Goal: Transaction & Acquisition: Purchase product/service

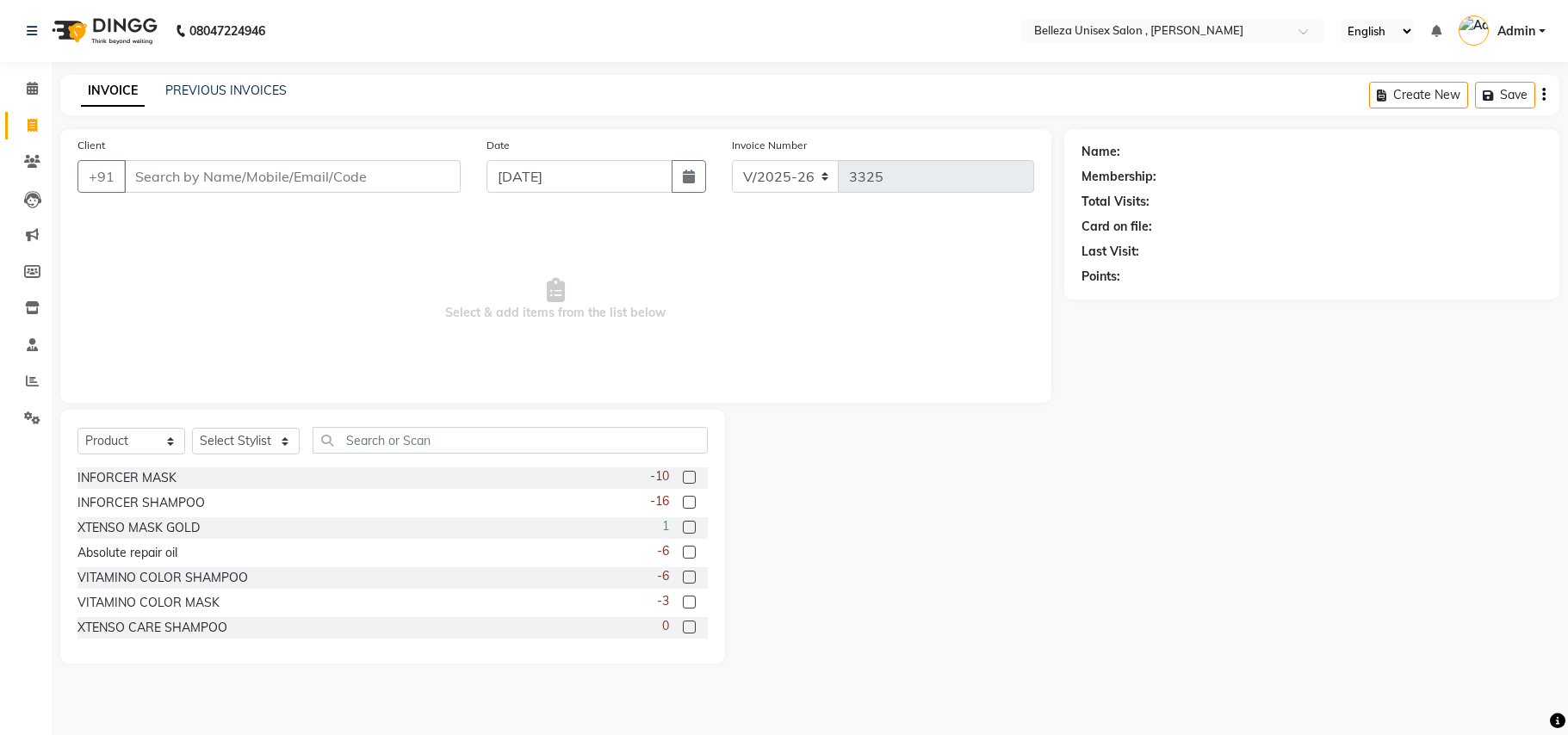
select select "4047"
select select "service"
click at [78, 428] on select "Select Service Product Membership Package Voucher Prepaid Gift Card" at bounding box center [131, 441] width 108 height 26
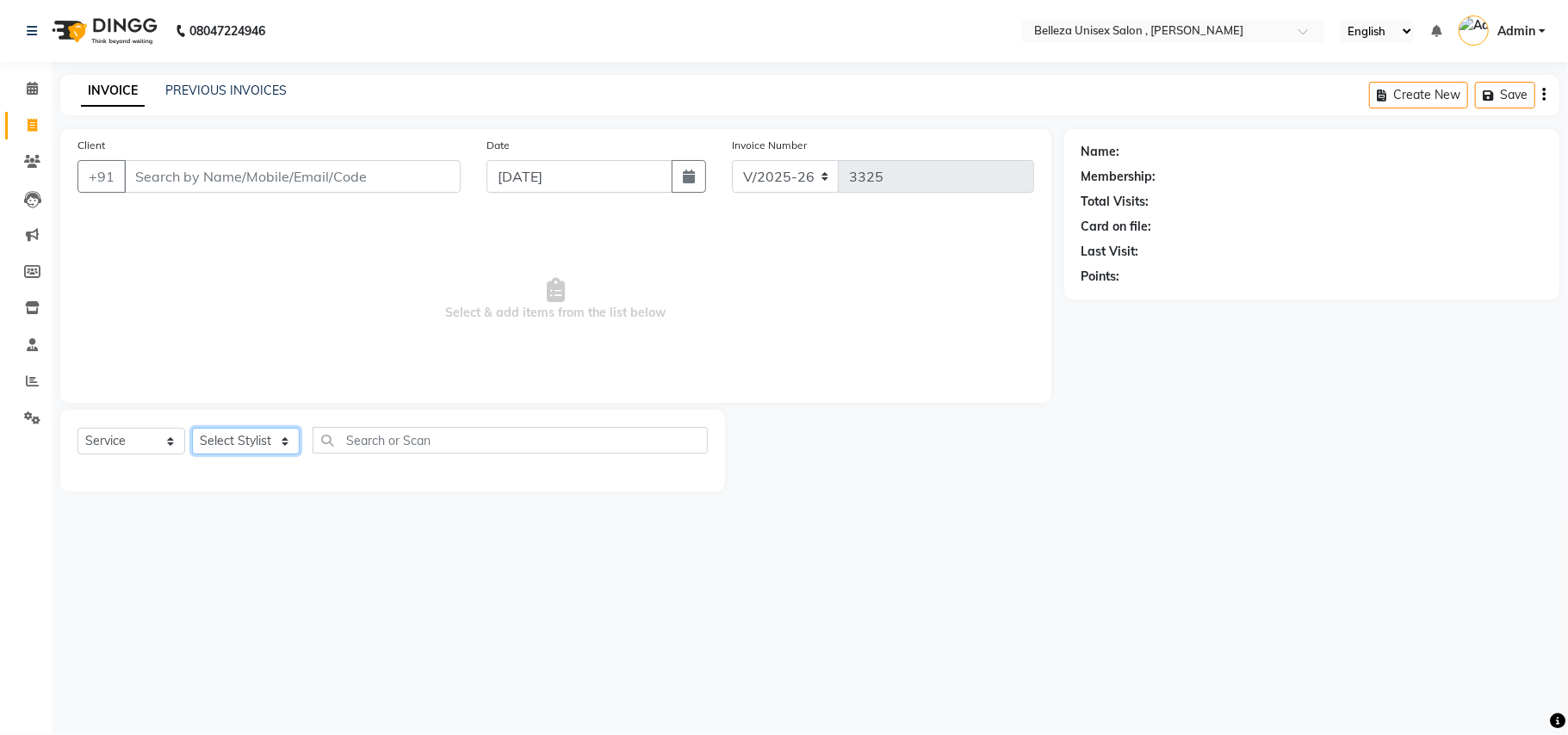
click at [235, 444] on select "Select Stylist [PERSON_NAME] Barsa Boss [PERSON_NAME] [PERSON_NAME] [PERSON_NAM…" at bounding box center [245, 441] width 108 height 26
select select "74848"
click at [192, 428] on select "Select Stylist [PERSON_NAME] Barsa Boss [PERSON_NAME] [PERSON_NAME] [PERSON_NAM…" at bounding box center [245, 441] width 108 height 26
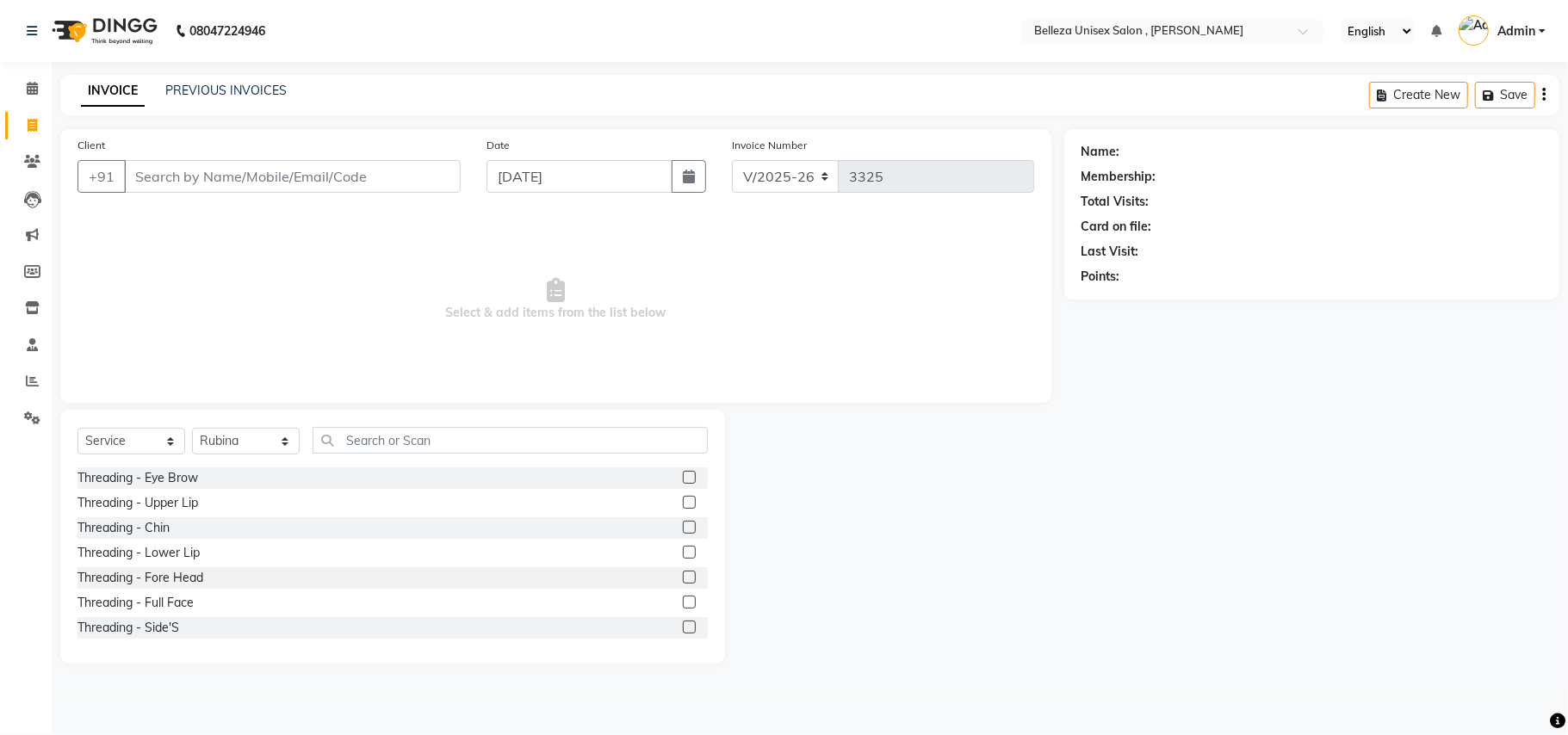
click at [163, 486] on div "Threading - Eye Brow" at bounding box center [138, 478] width 121 height 18
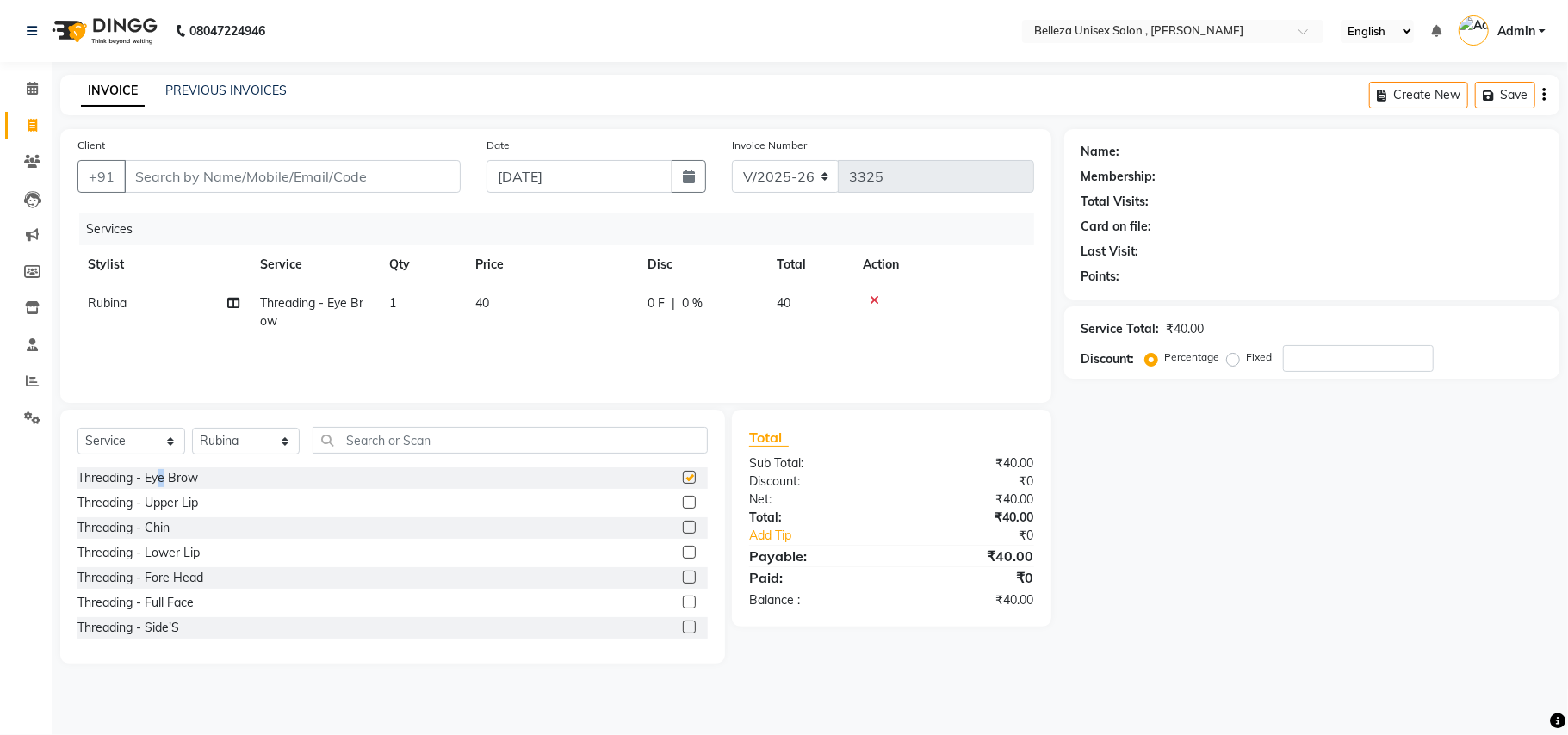
checkbox input "false"
click at [384, 449] on input "text" at bounding box center [510, 440] width 395 height 26
type input "rik"
click at [159, 480] on div "RIKA WAX- Full Arms" at bounding box center [138, 478] width 122 height 18
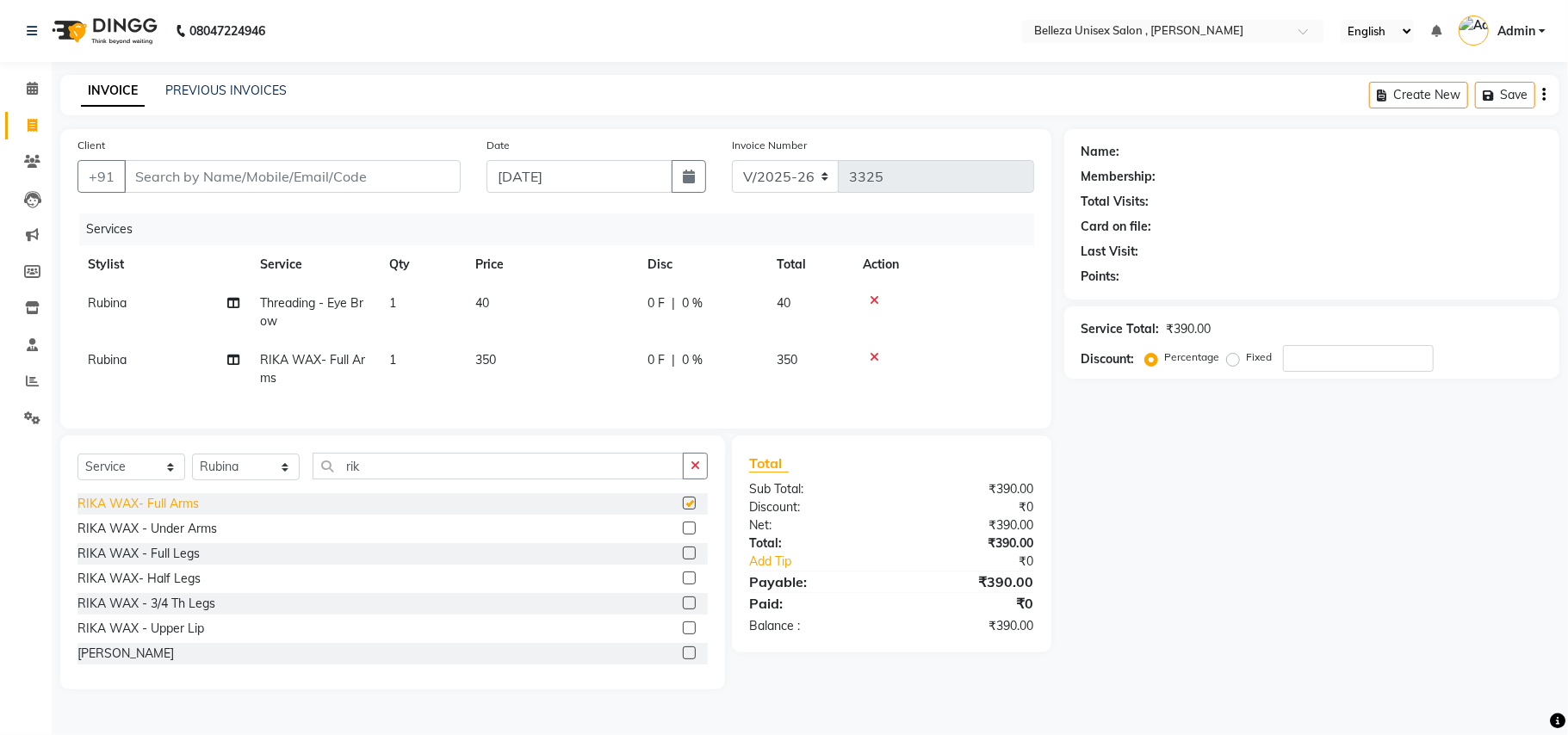
checkbox input "false"
click at [170, 538] on div "RIKA WAX - Under Arms" at bounding box center [147, 528] width 139 height 18
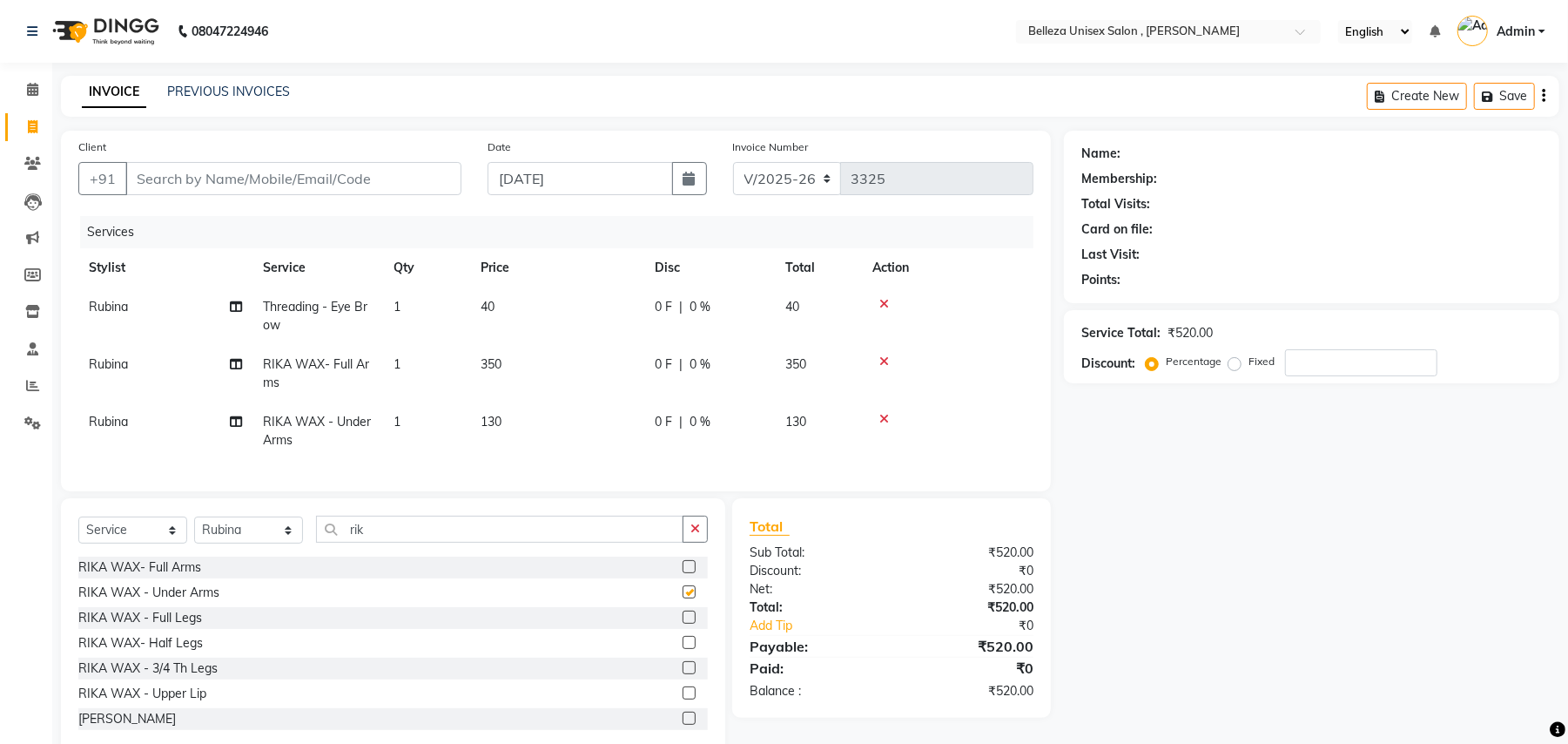
checkbox input "false"
click at [380, 543] on input "rik" at bounding box center [499, 529] width 367 height 27
type input "r"
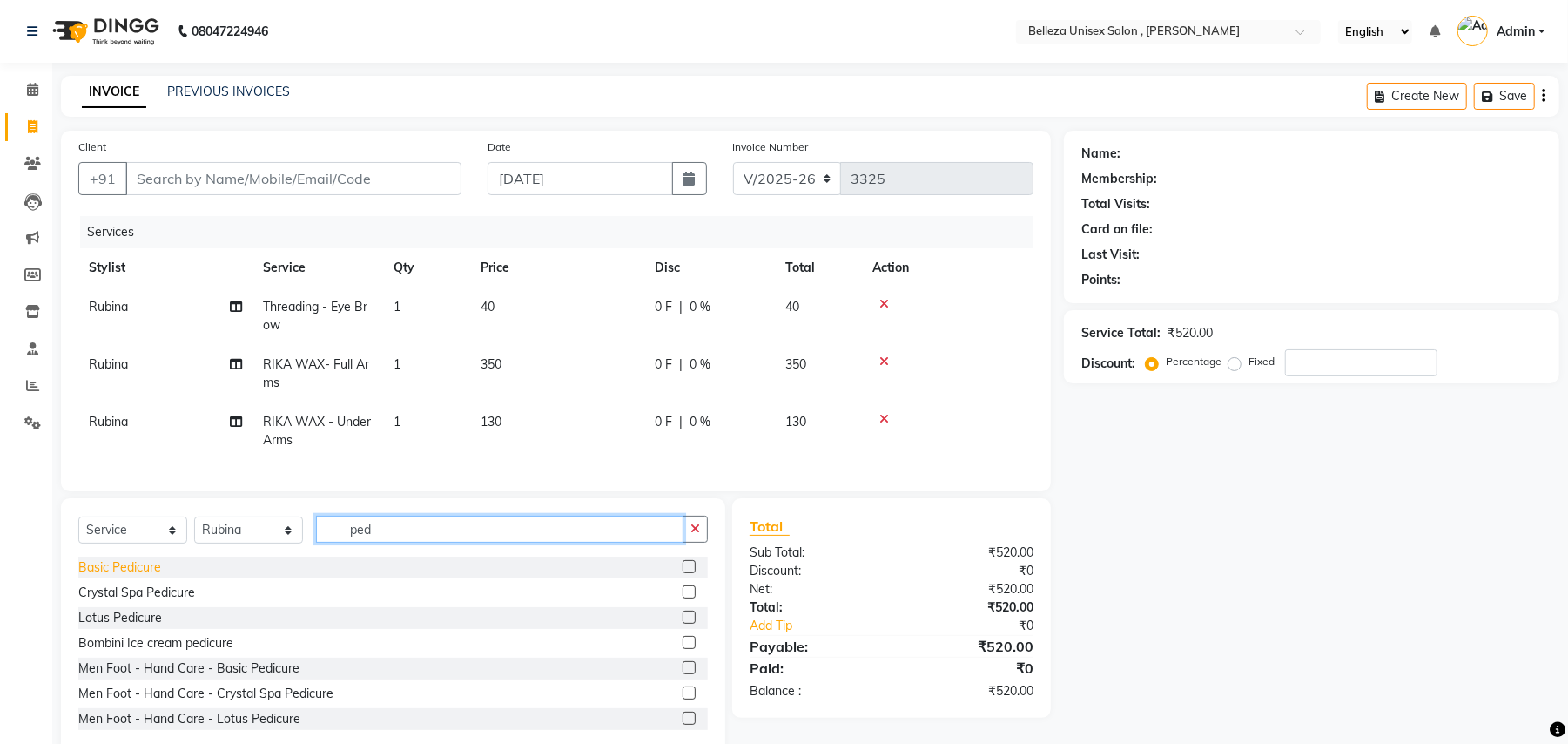
type input "ped"
click at [140, 577] on div "Basic Pedicure" at bounding box center [120, 567] width 82 height 19
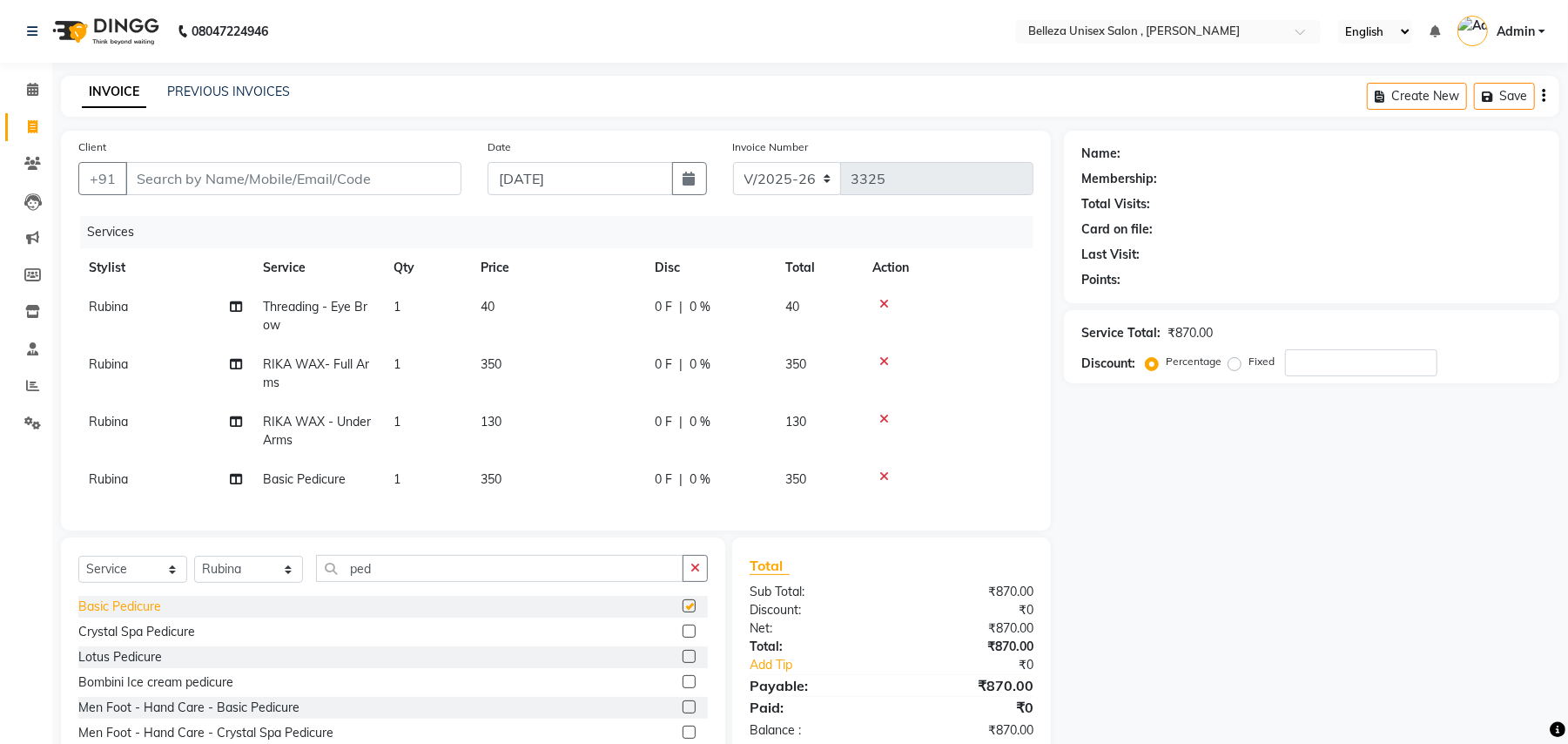
checkbox input "false"
click at [421, 183] on input "Client" at bounding box center [294, 178] width 336 height 33
type input "9"
type input "0"
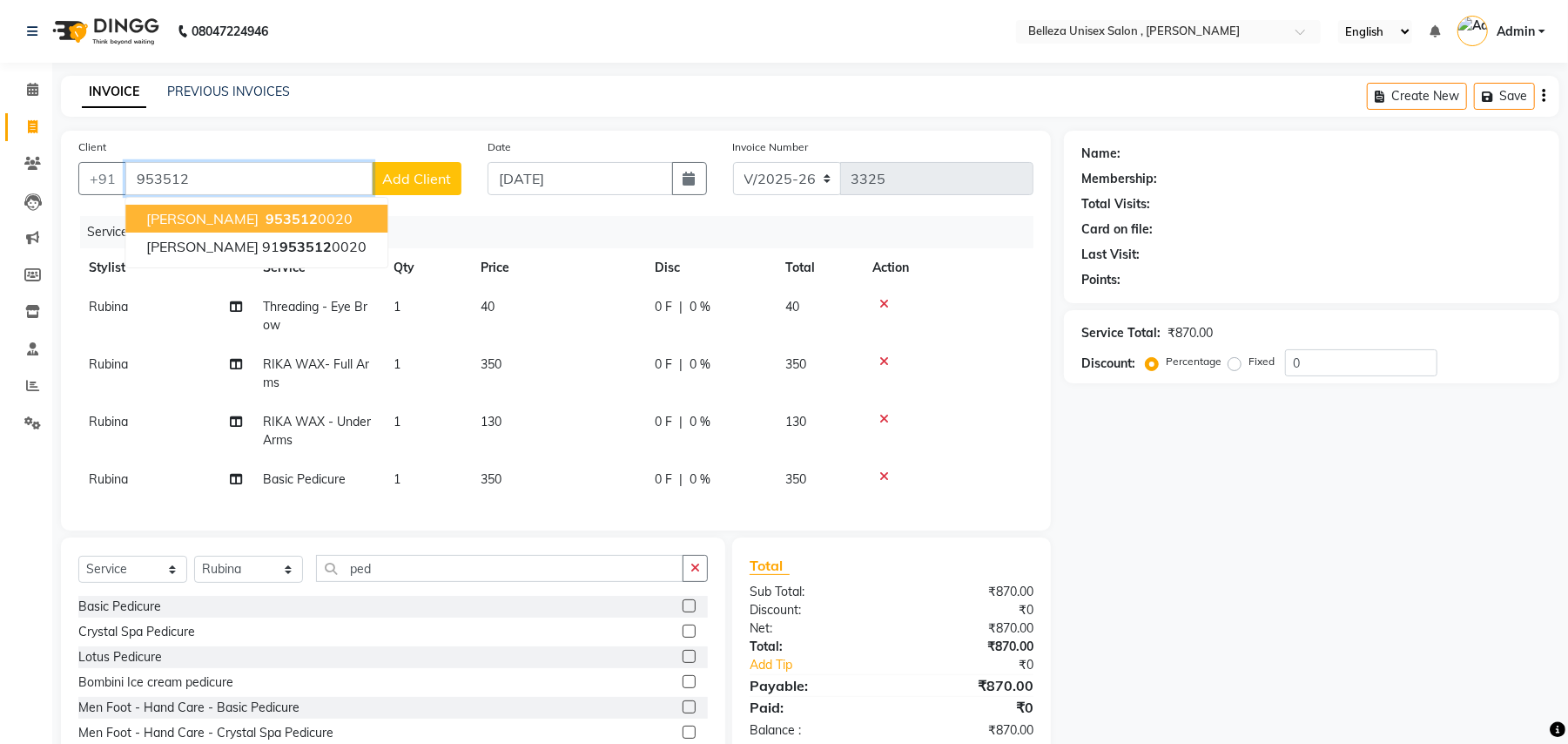
click at [331, 220] on ngb-highlight "953512 0020" at bounding box center [307, 219] width 90 height 18
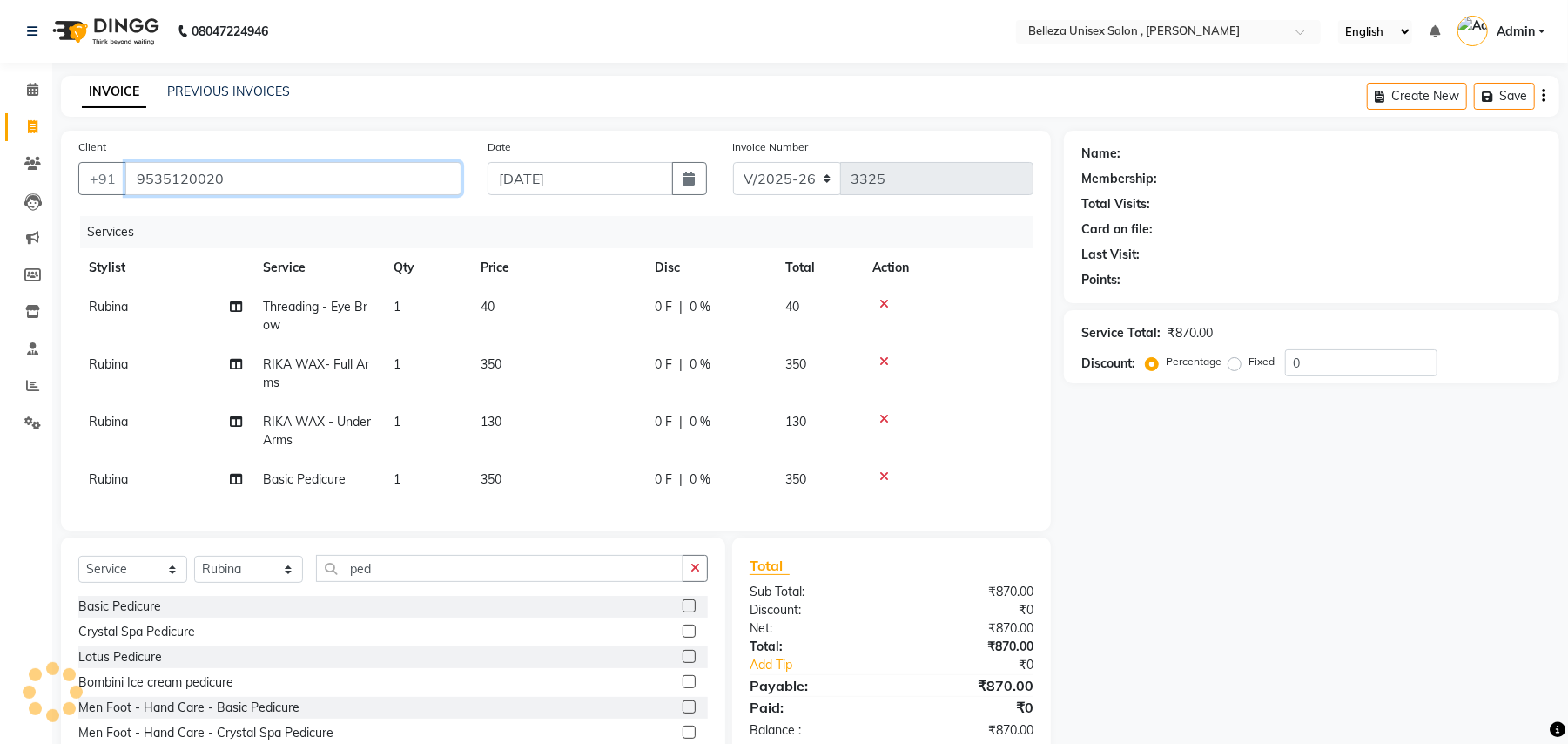
type input "9535120020"
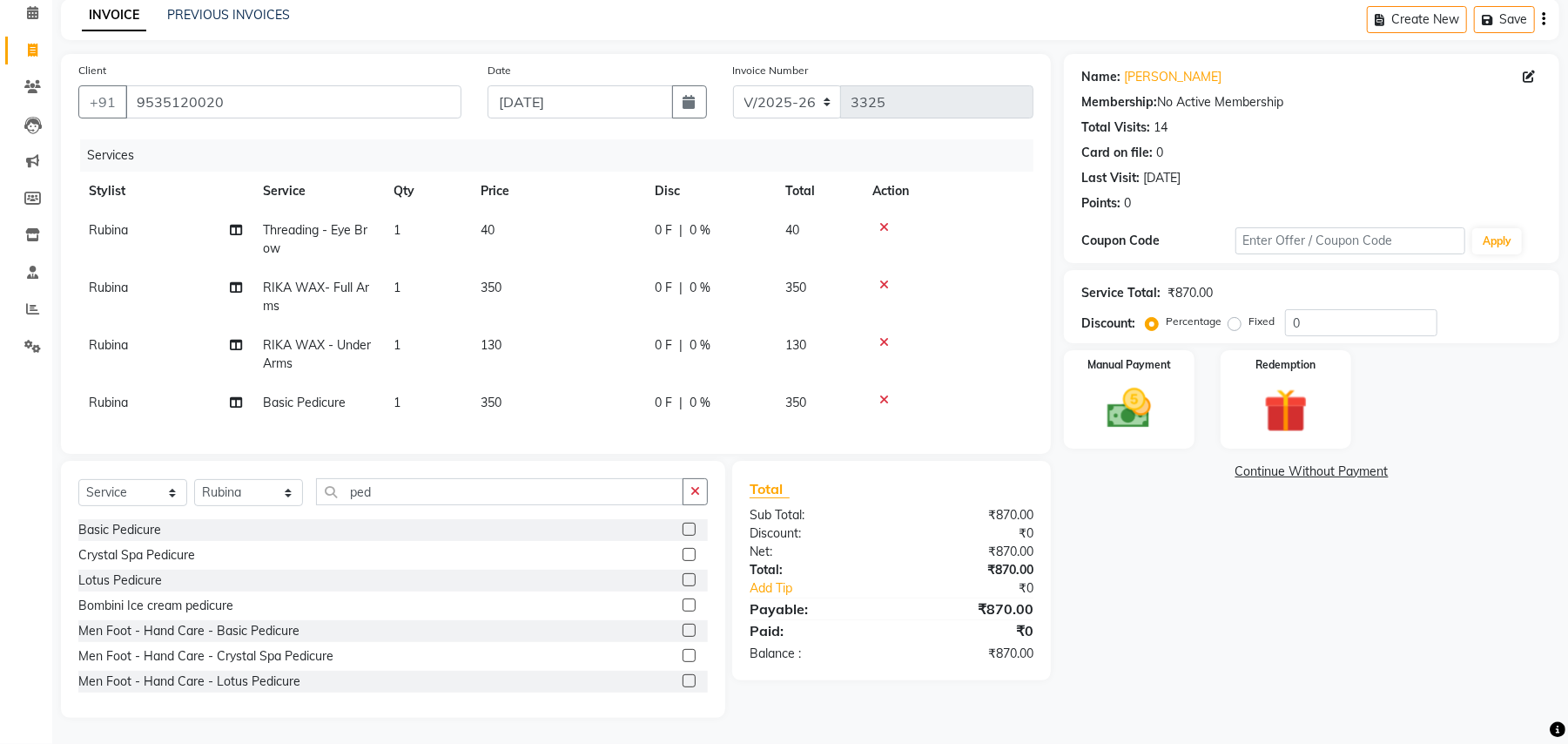
scroll to position [94, 0]
click at [1134, 409] on img at bounding box center [1129, 409] width 75 height 53
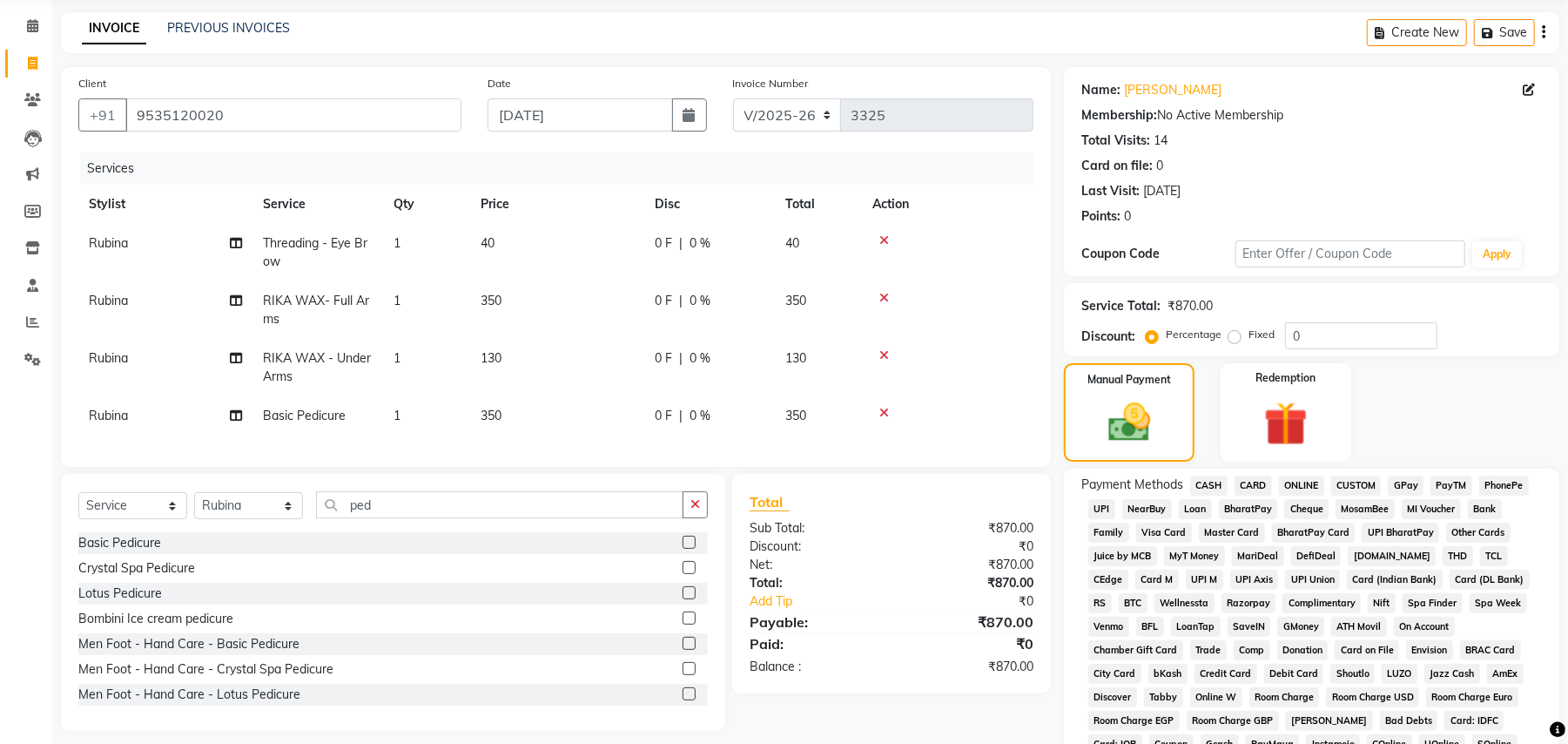
scroll to position [0, 0]
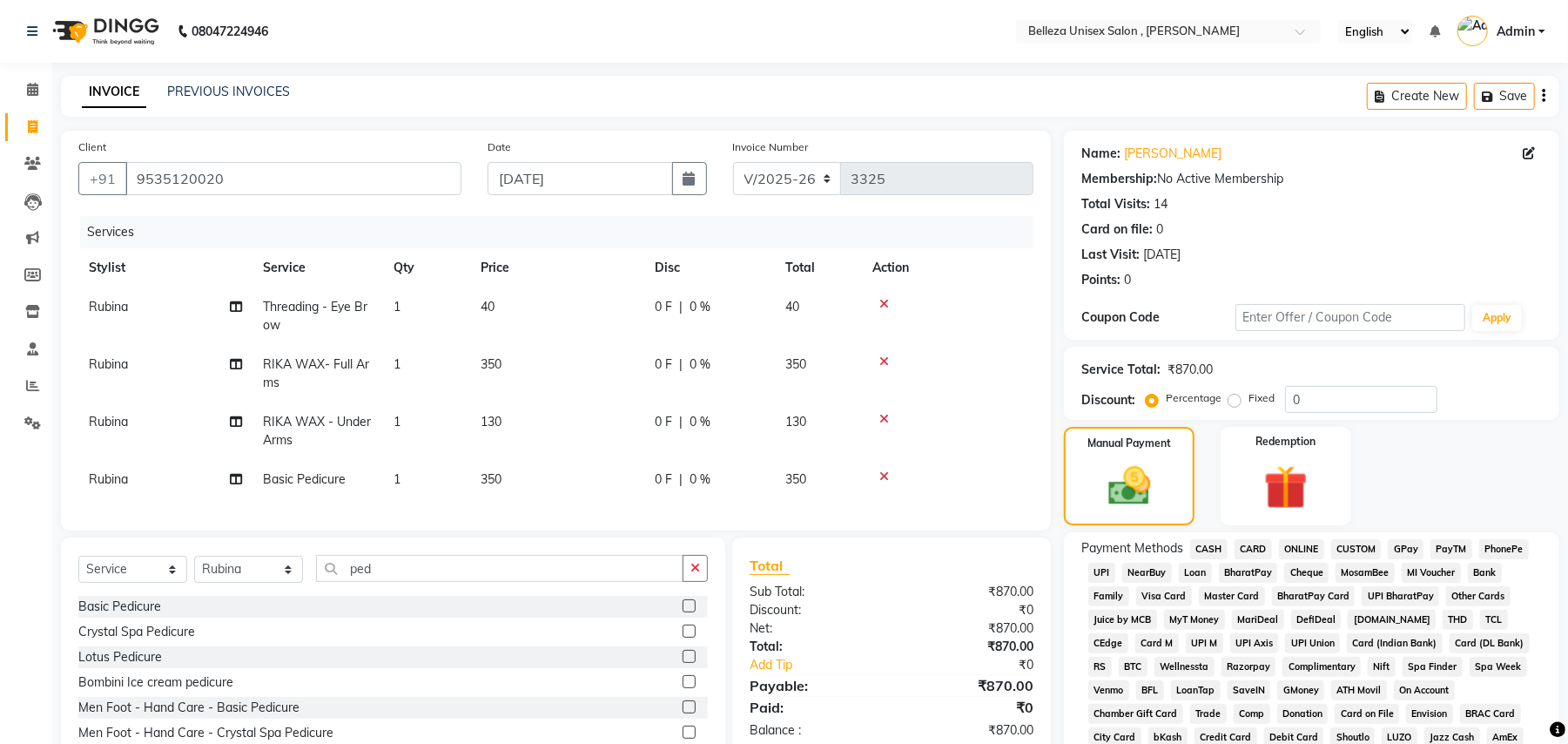
click at [1101, 568] on span "UPI" at bounding box center [1101, 572] width 27 height 20
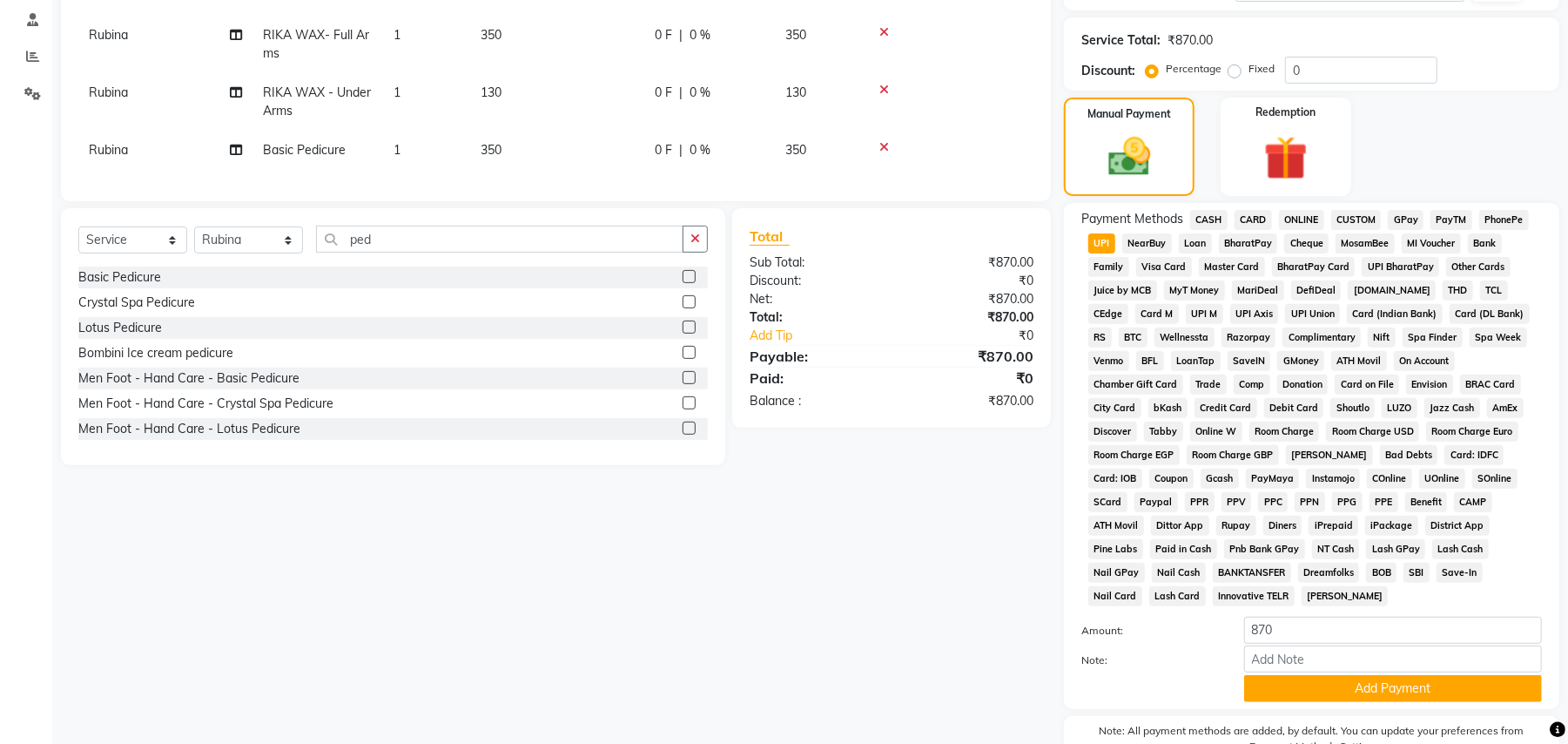
scroll to position [402, 0]
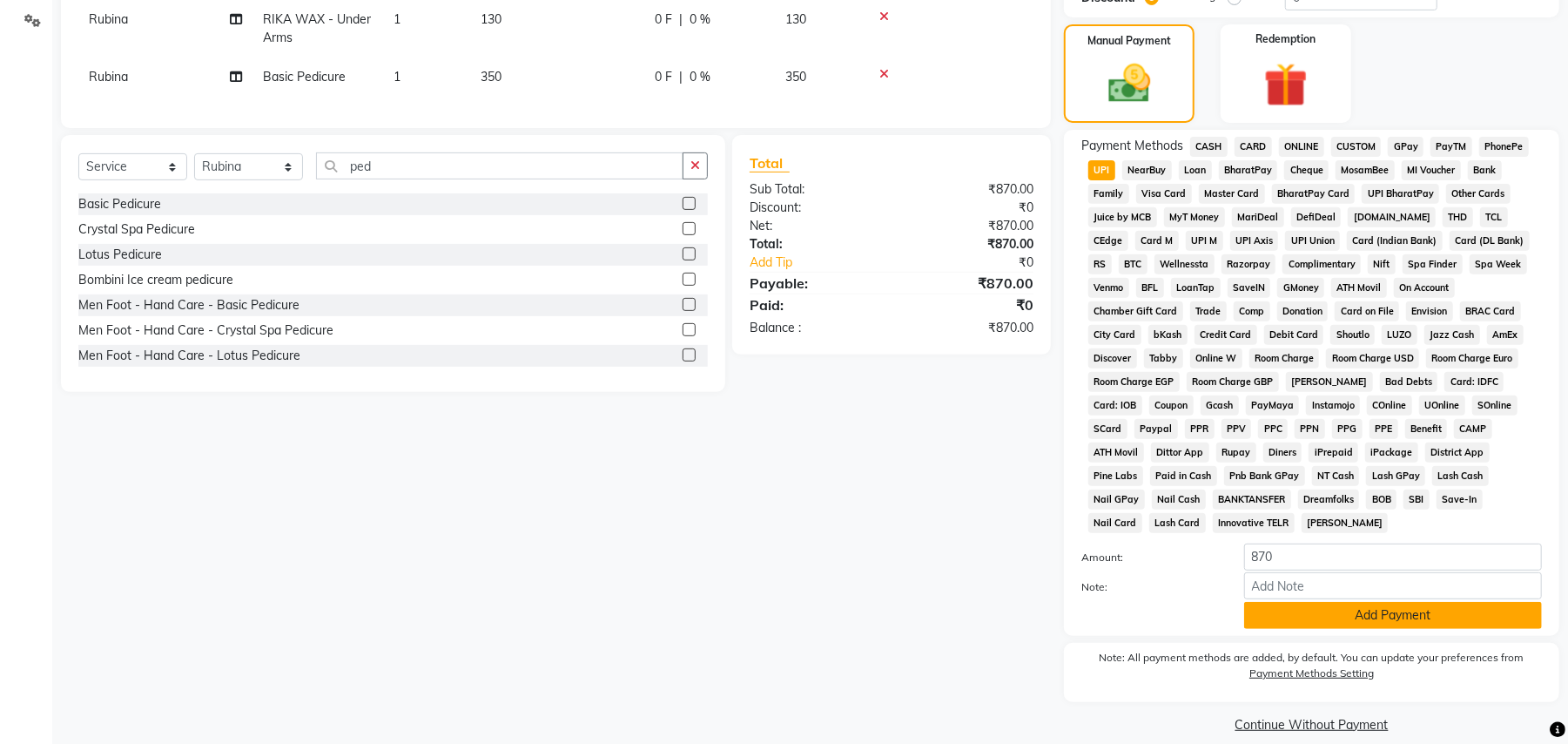
click at [1345, 602] on button "Add Payment" at bounding box center [1393, 616] width 297 height 27
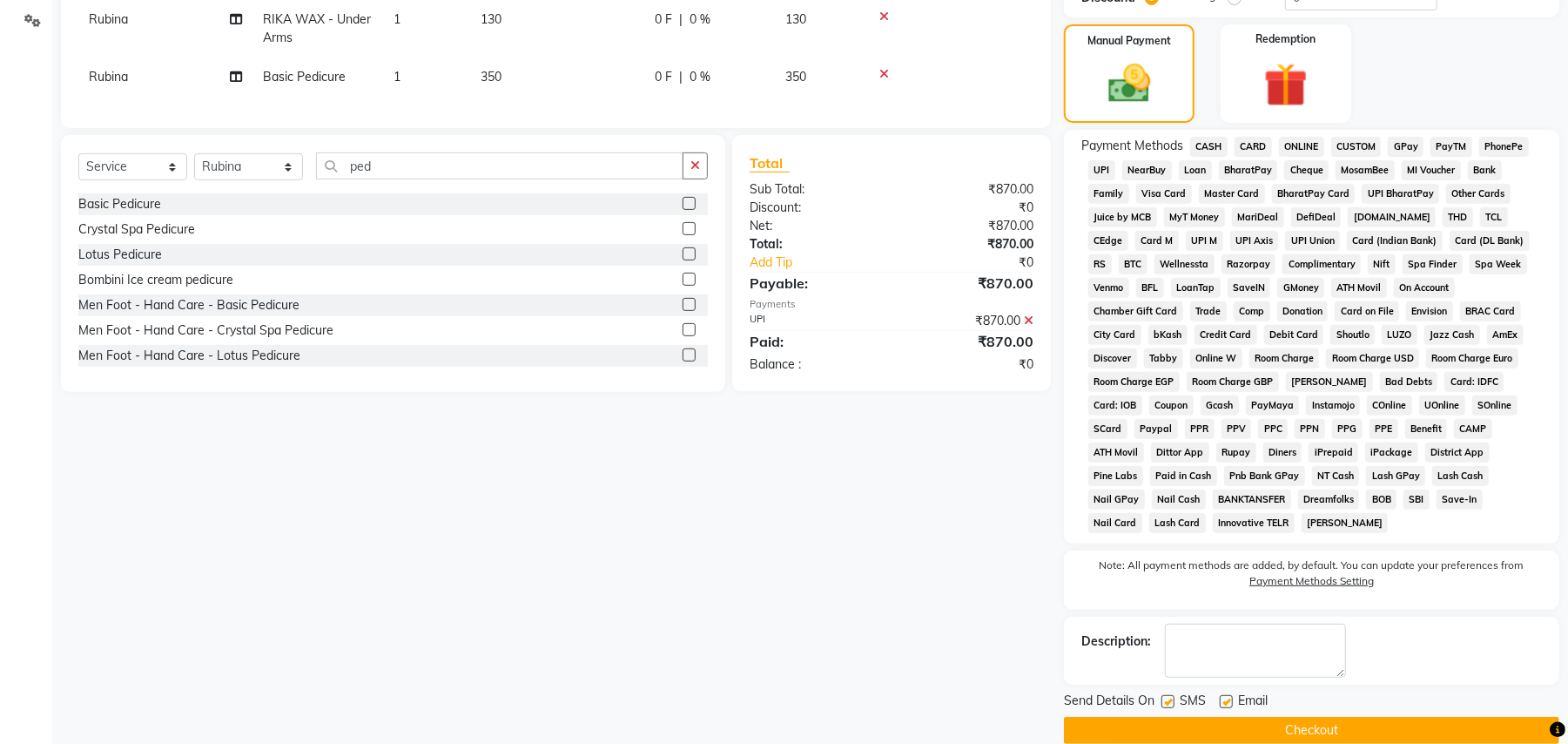
click at [1329, 717] on button "Checkout" at bounding box center [1312, 730] width 496 height 27
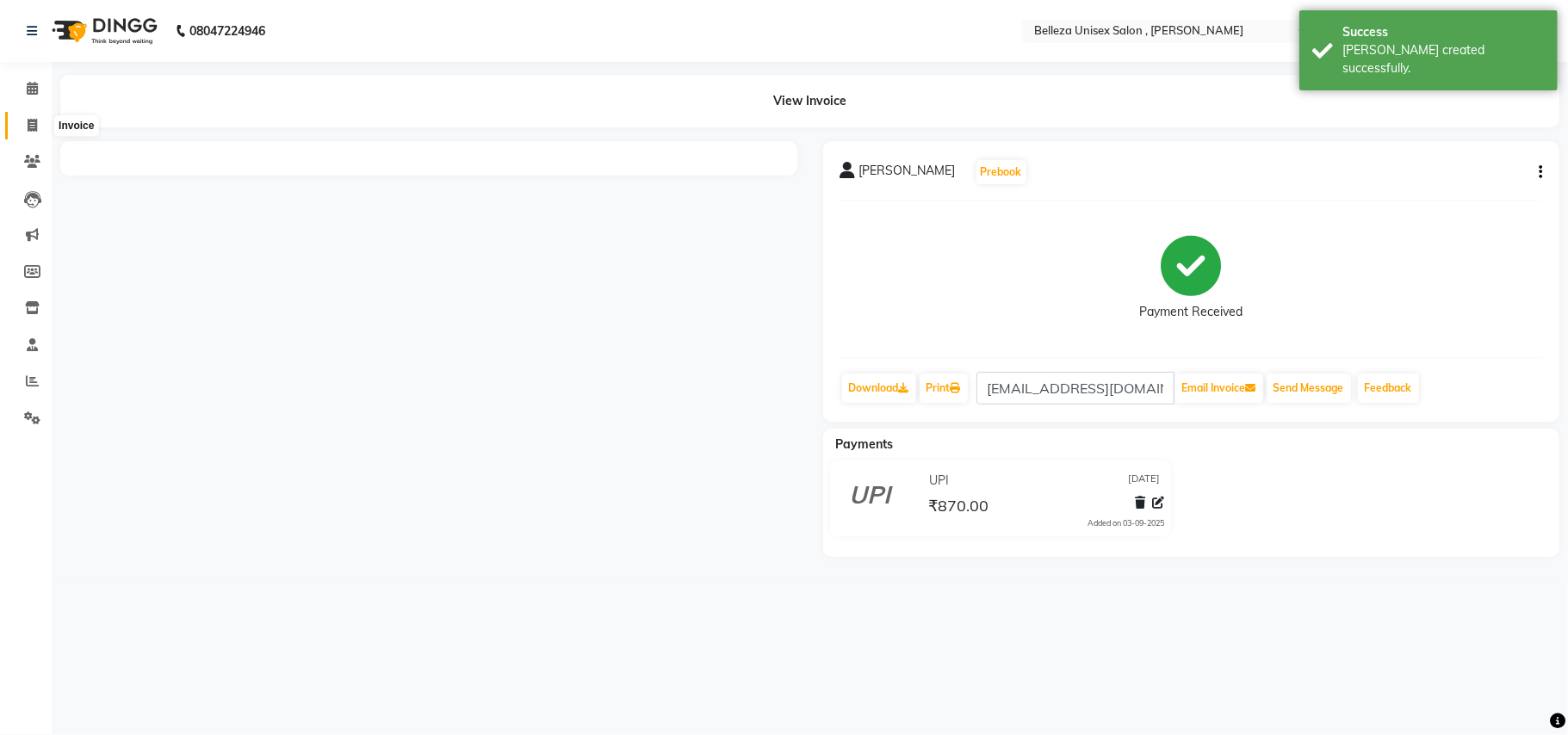
click at [31, 121] on icon at bounding box center [32, 125] width 10 height 13
select select "service"
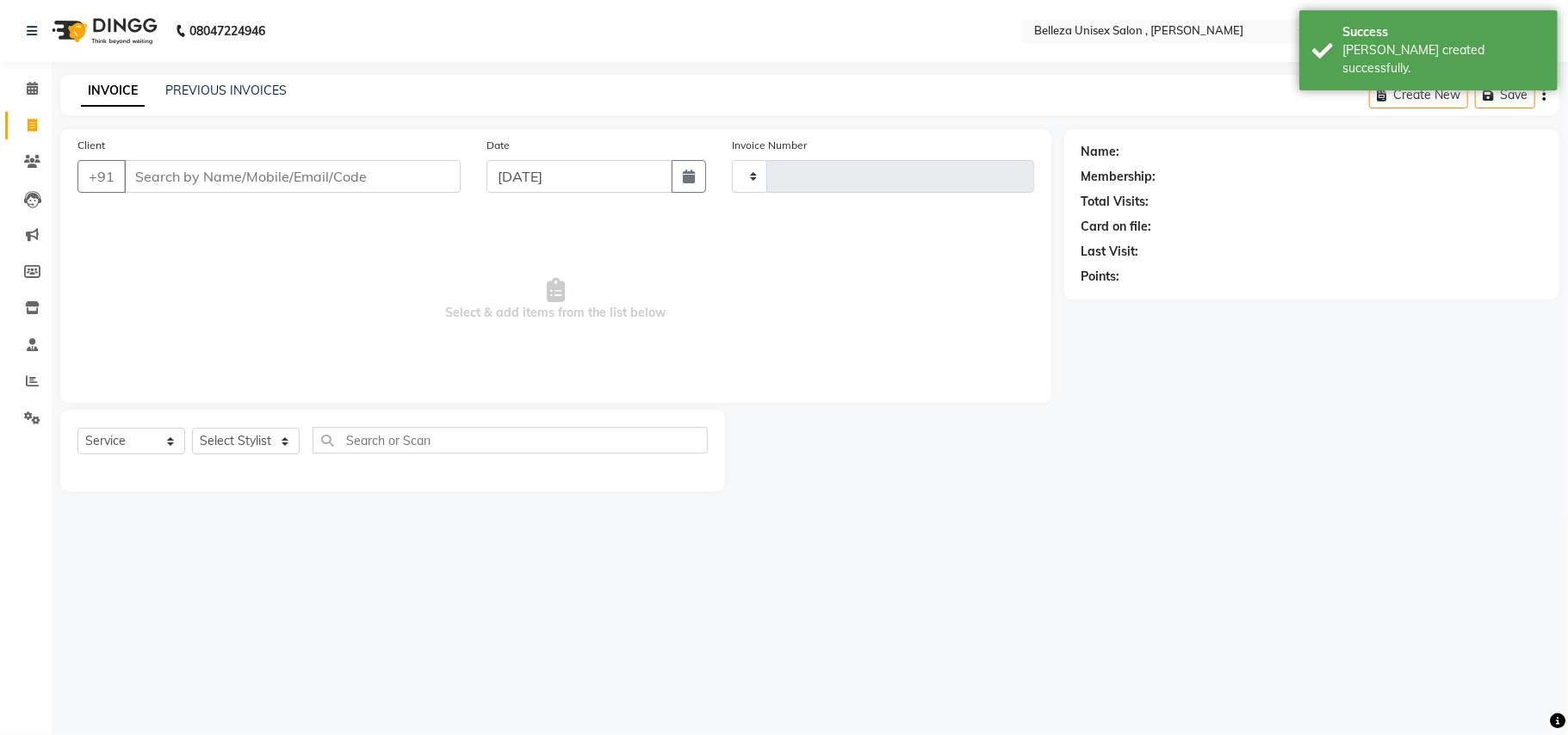
type input "3326"
select select "4047"
click at [253, 160] on input "Client" at bounding box center [292, 176] width 337 height 32
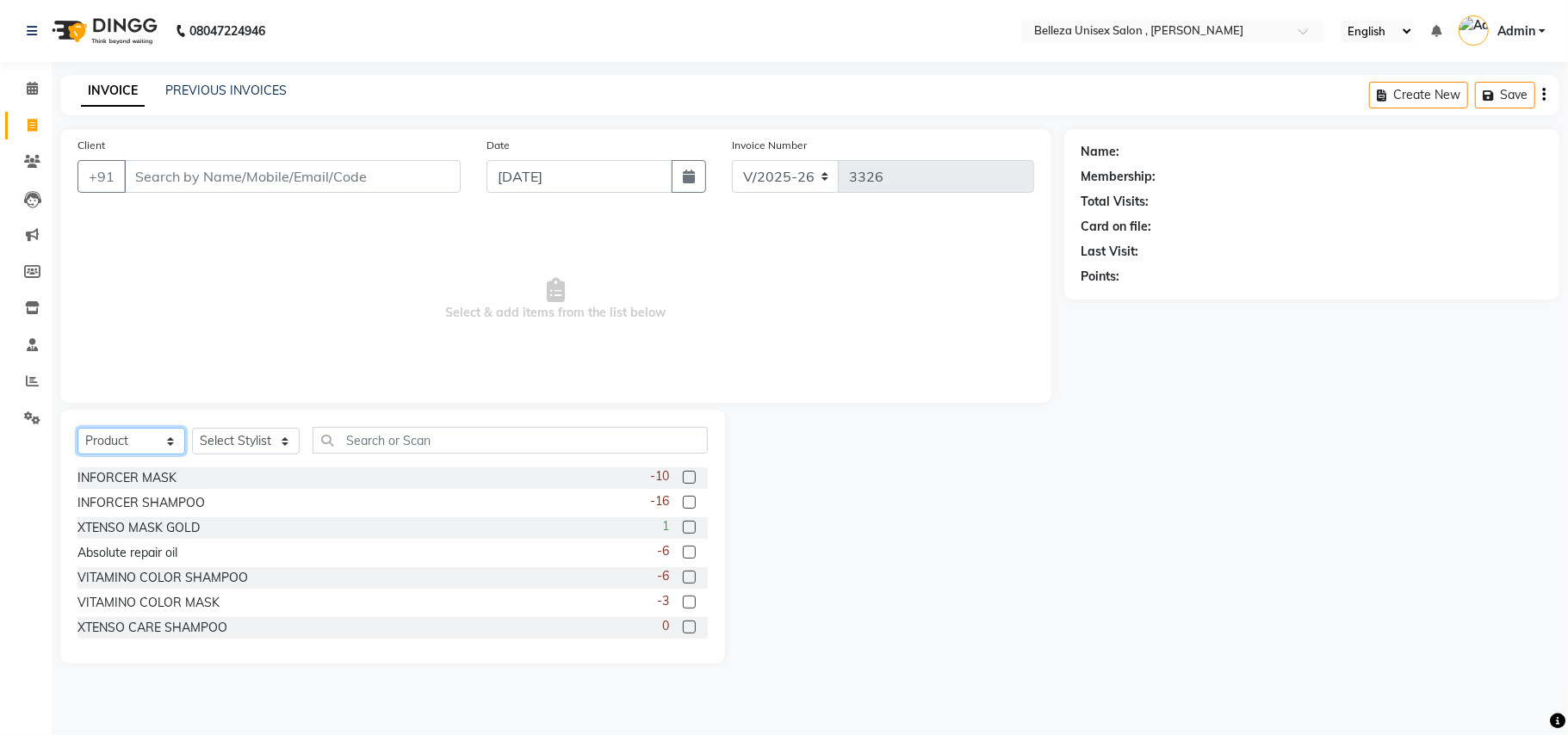
click at [102, 438] on select "Select Service Product Membership Package Voucher Prepaid Gift Card" at bounding box center [131, 441] width 108 height 26
select select "service"
click at [78, 428] on select "Select Service Product Membership Package Voucher Prepaid Gift Card" at bounding box center [131, 441] width 108 height 26
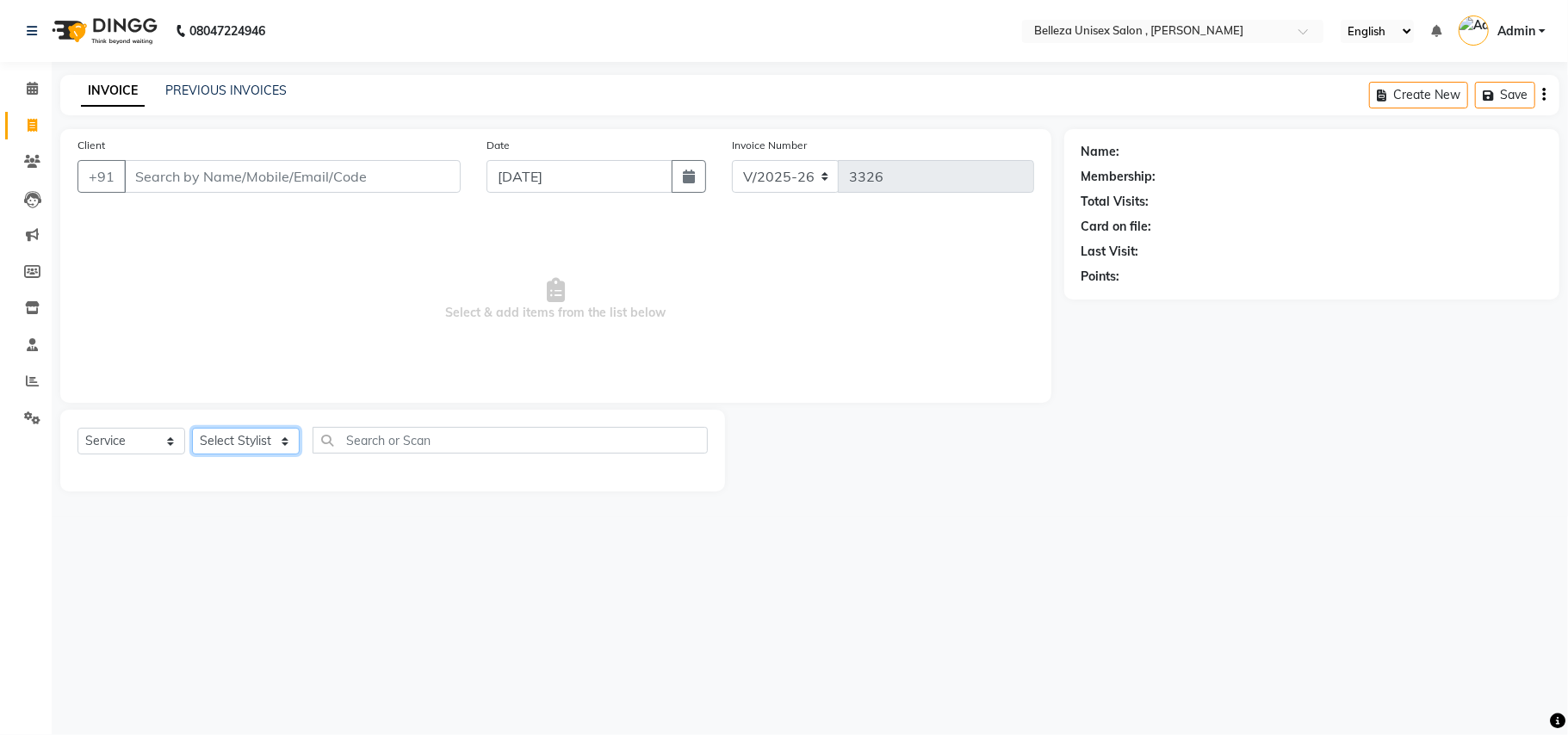
click at [242, 441] on select "Select Stylist [PERSON_NAME] Barsa Boss [PERSON_NAME] [PERSON_NAME] [PERSON_NAM…" at bounding box center [245, 441] width 108 height 26
select select "21517"
click at [192, 428] on select "Select Stylist [PERSON_NAME] Barsa Boss [PERSON_NAME] [PERSON_NAME] [PERSON_NAM…" at bounding box center [245, 441] width 108 height 26
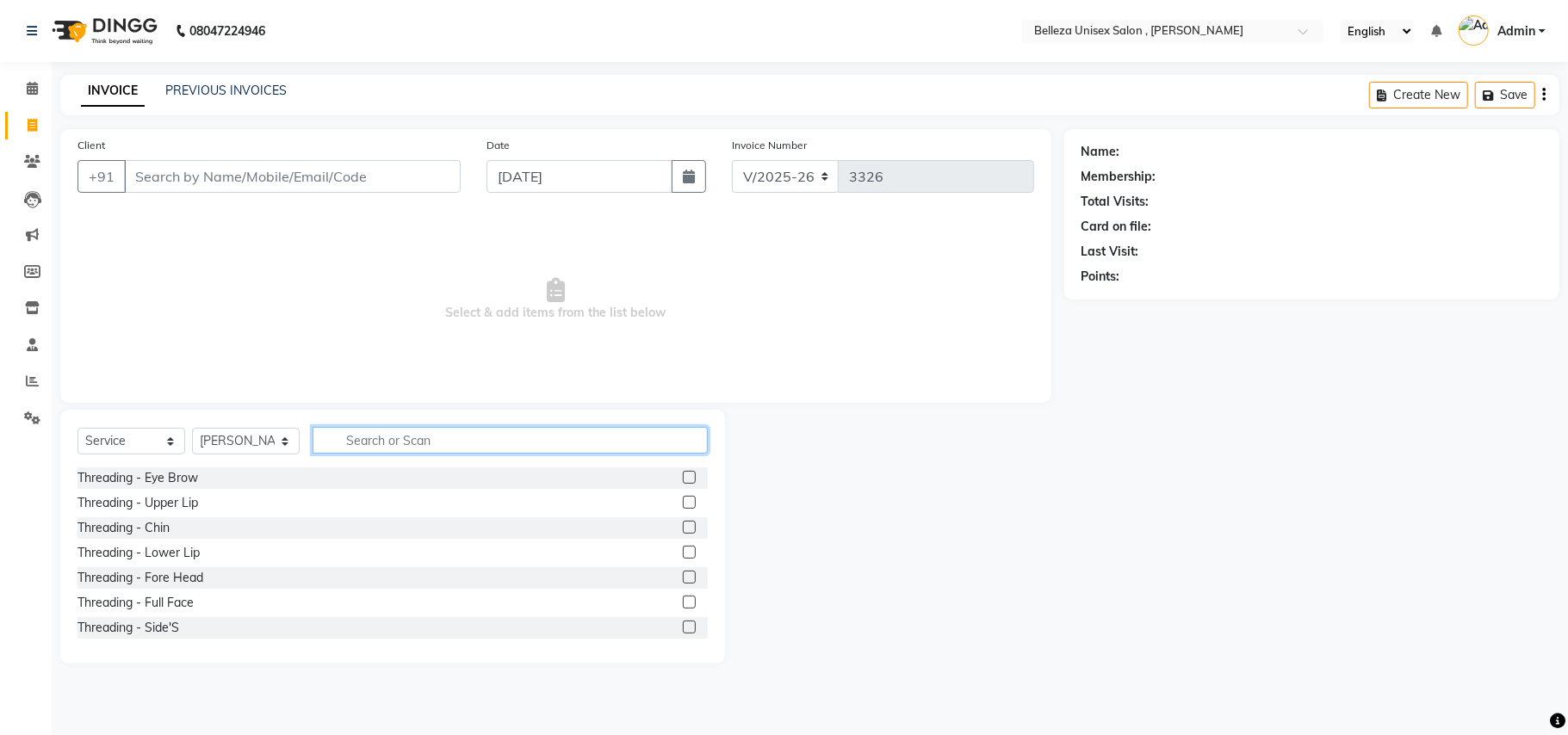
click at [360, 436] on input "text" at bounding box center [510, 440] width 395 height 26
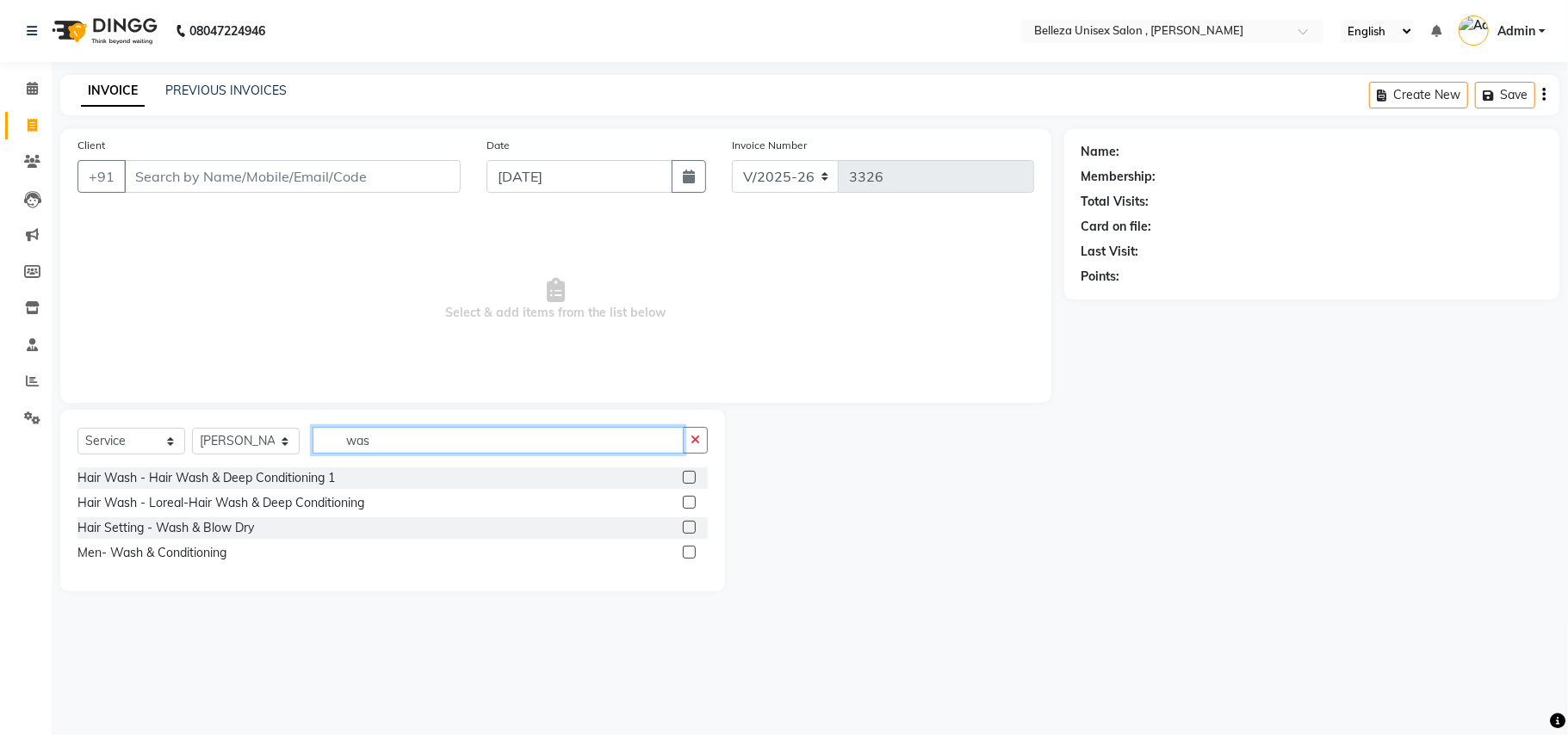
type input "was"
click at [289, 487] on div "Hair Wash - Hair Wash & Deep Conditioning 1" at bounding box center [393, 478] width 630 height 22
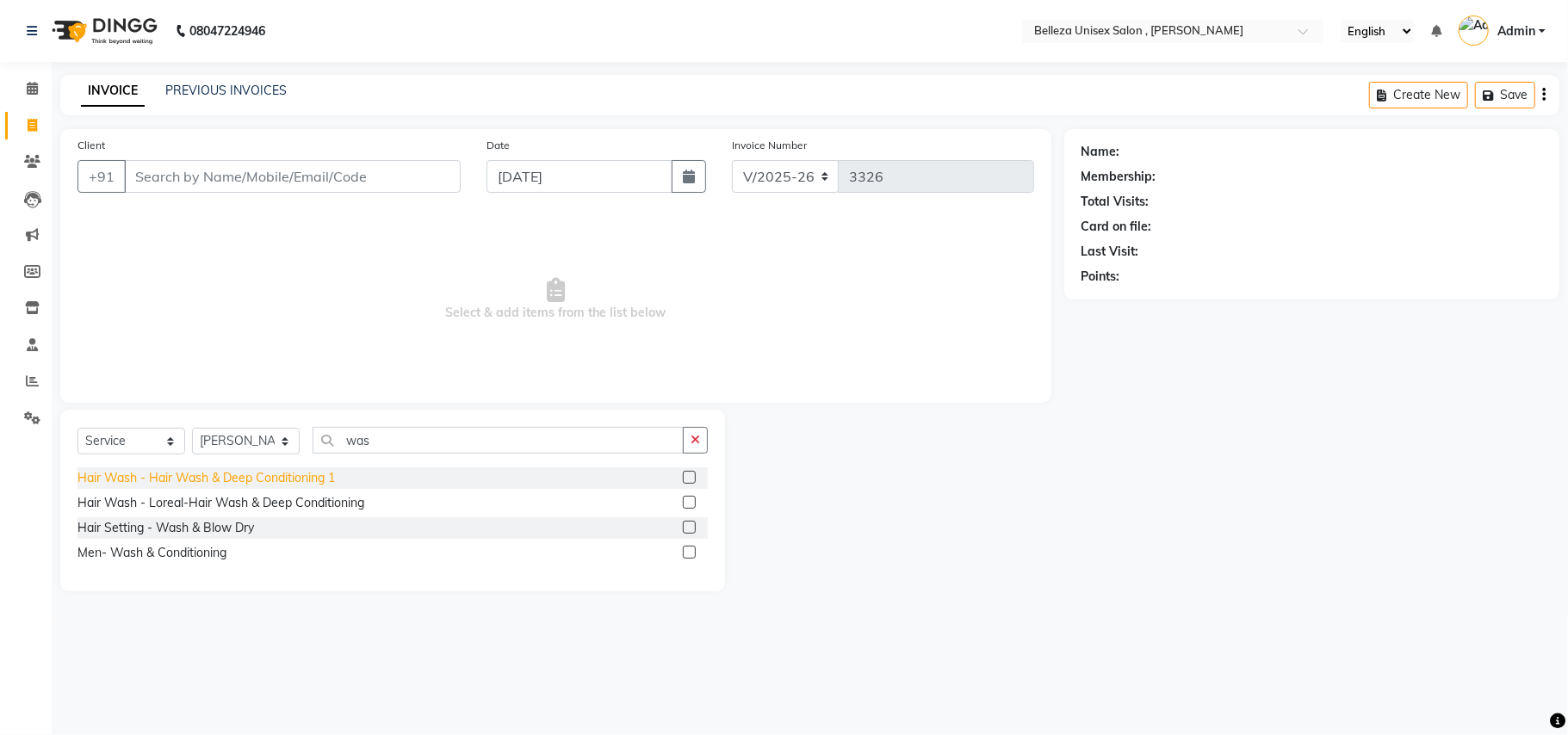
click at [289, 483] on div "Hair Wash - Hair Wash & Deep Conditioning 1" at bounding box center [207, 478] width 257 height 18
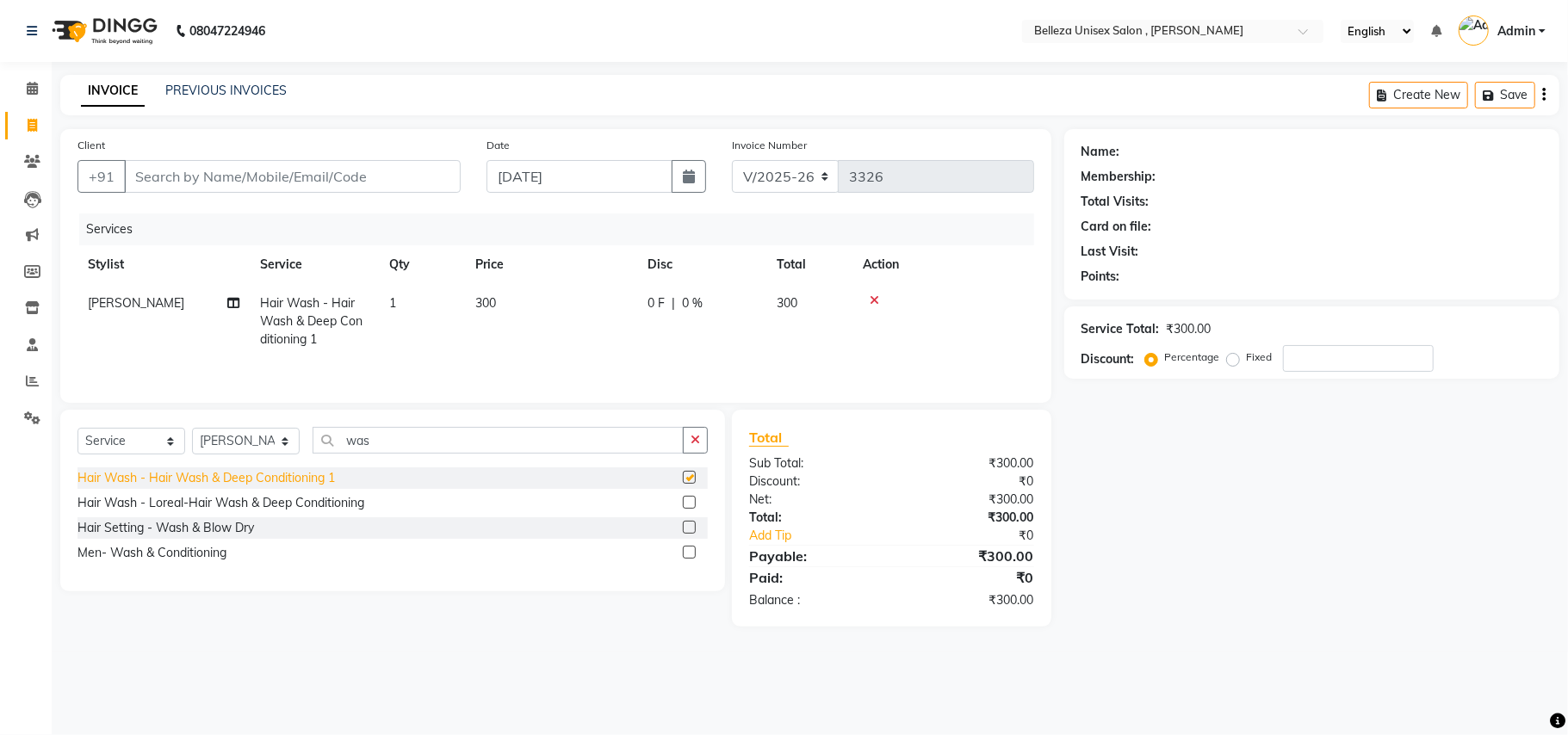
checkbox input "false"
click at [245, 449] on select "Select Stylist [PERSON_NAME] Barsa Boss [PERSON_NAME] [PERSON_NAME] [PERSON_NAM…" at bounding box center [245, 441] width 108 height 26
select select "52542"
click at [192, 432] on select "Select Stylist [PERSON_NAME] Barsa Boss [PERSON_NAME] [PERSON_NAME] [PERSON_NAM…" at bounding box center [245, 441] width 108 height 26
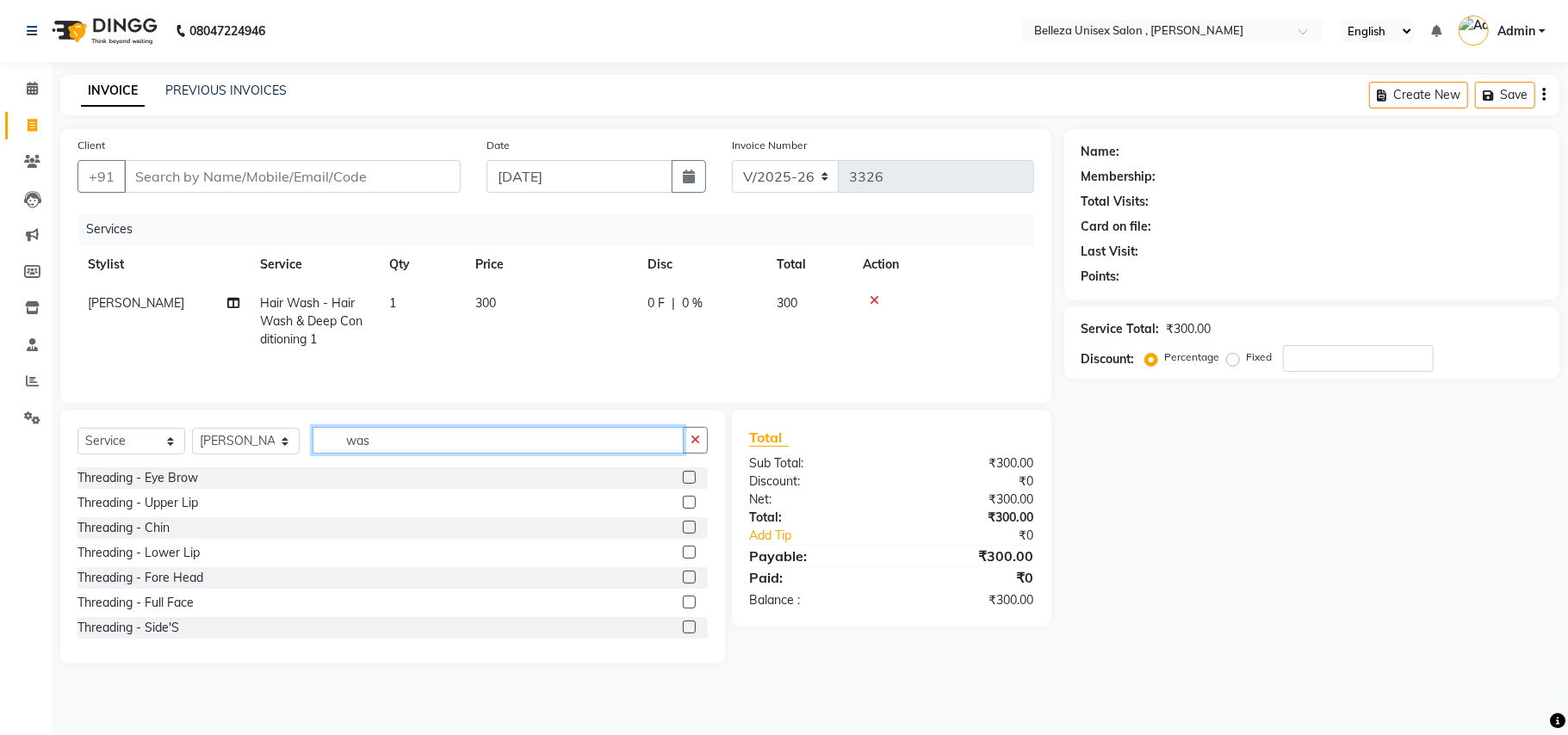
click at [390, 438] on input "was" at bounding box center [498, 440] width 371 height 26
type input "w"
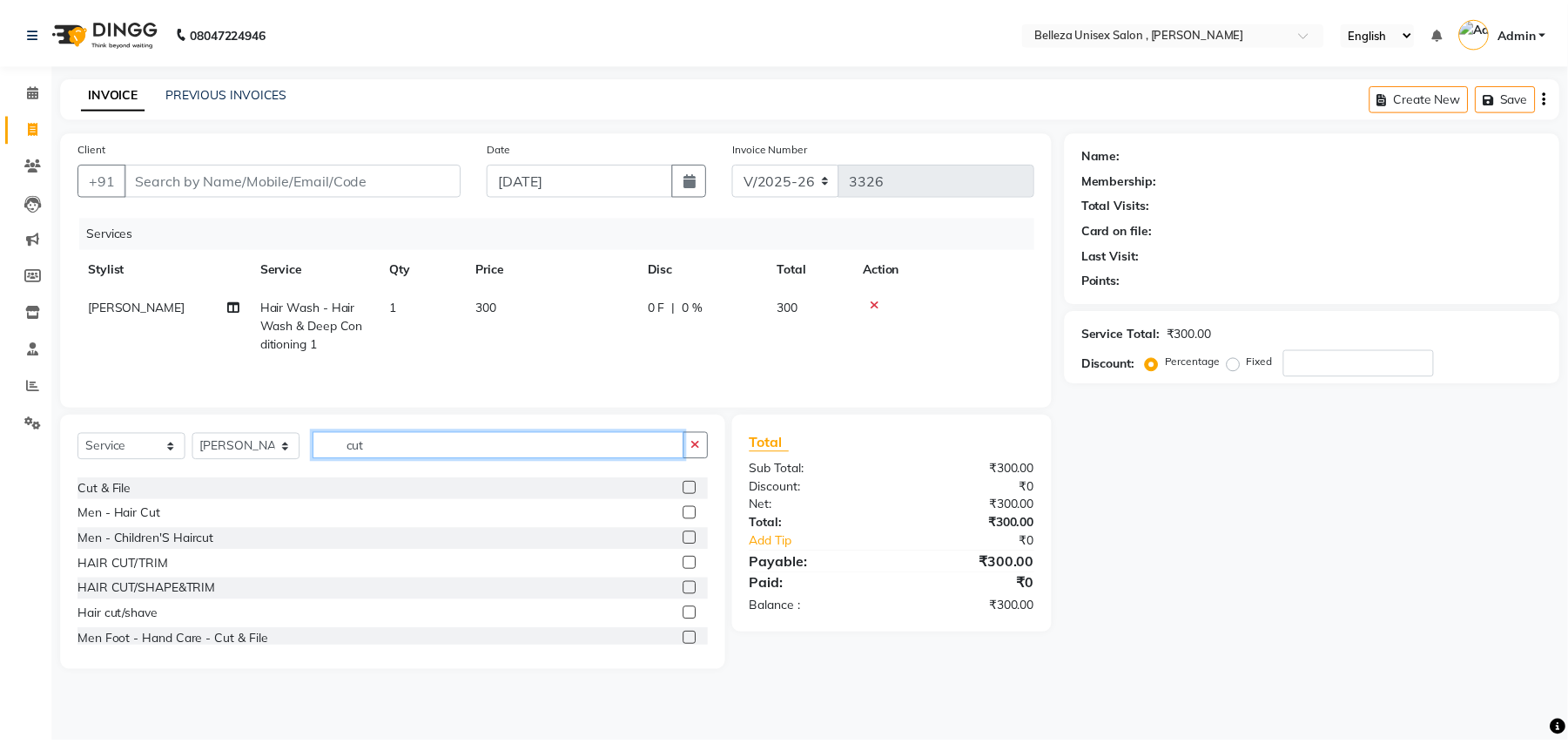
scroll to position [153, 0]
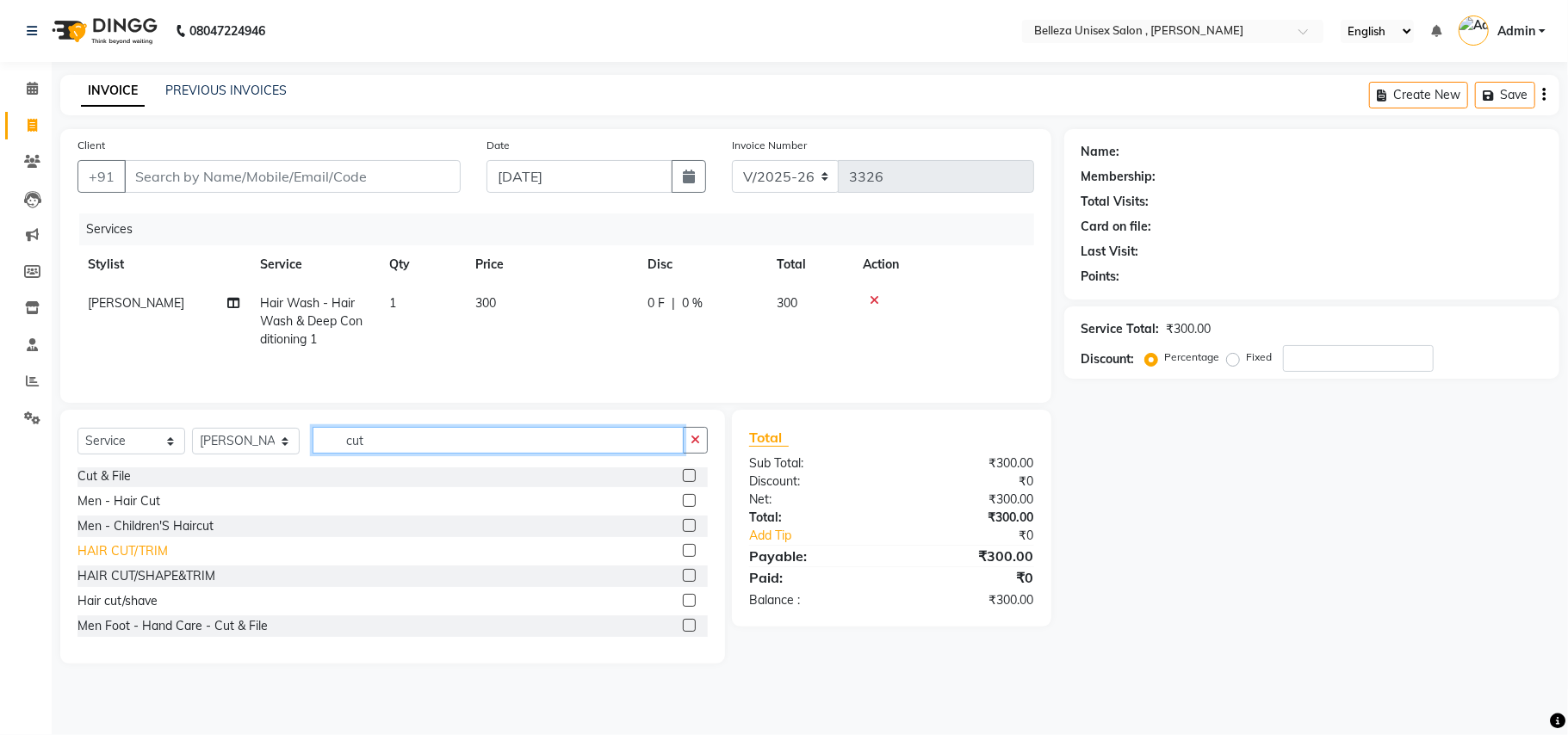
type input "cut"
click at [162, 558] on div "HAIR CUT/TRIM" at bounding box center [123, 551] width 90 height 18
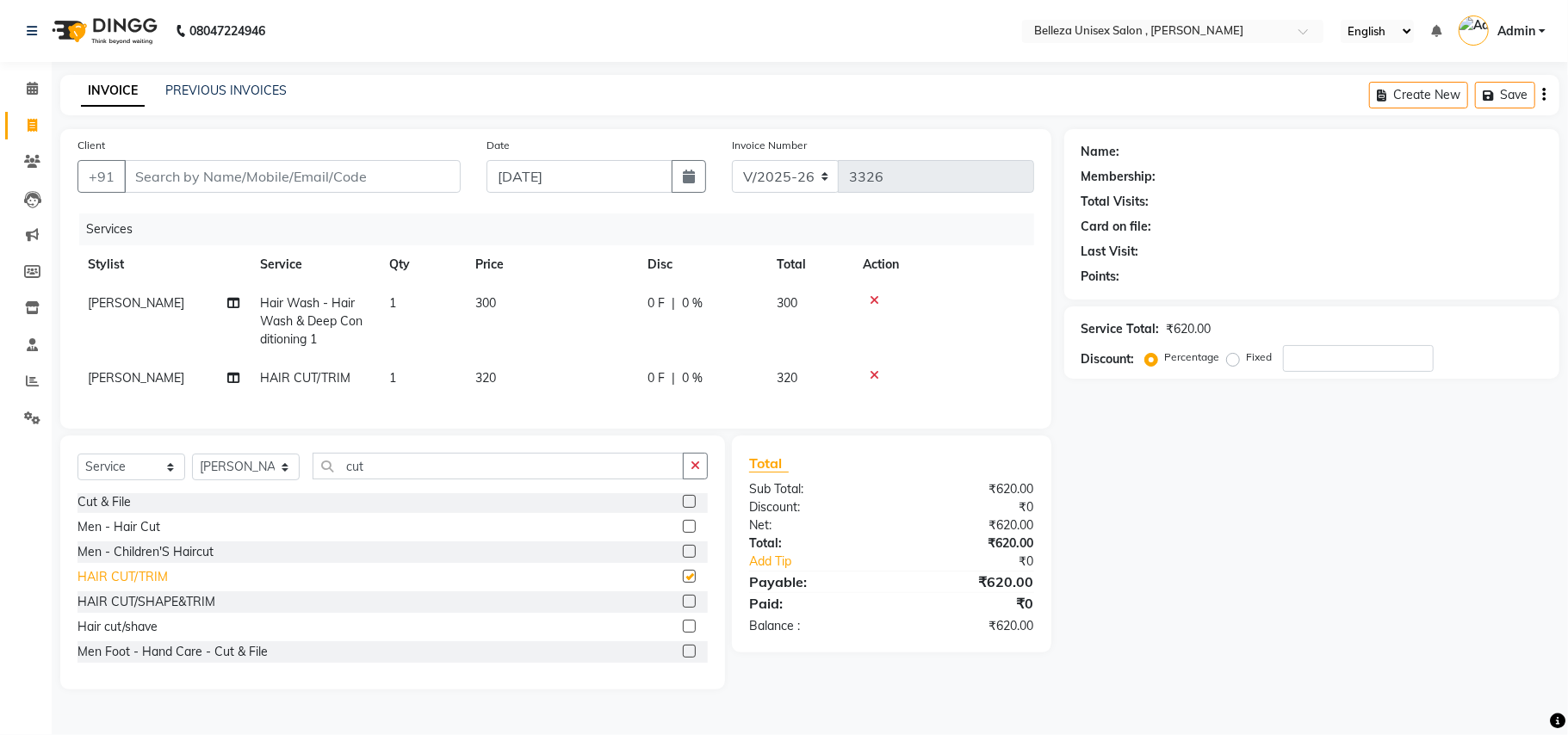
checkbox input "false"
click at [376, 178] on input "Client" at bounding box center [292, 176] width 337 height 32
type input "9"
type input "0"
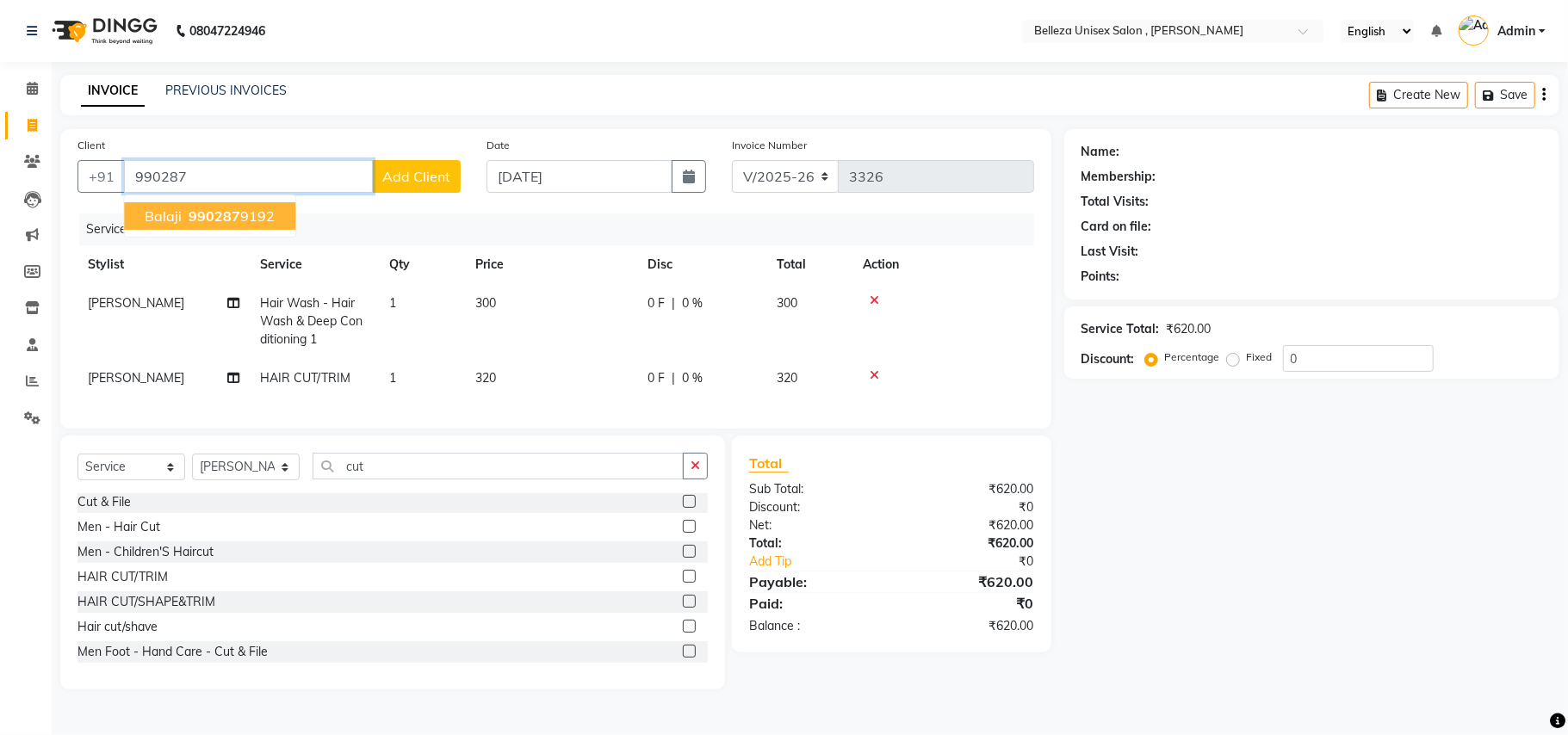
click at [246, 211] on ngb-highlight "990287 9192" at bounding box center [229, 216] width 89 height 18
type input "9902879192"
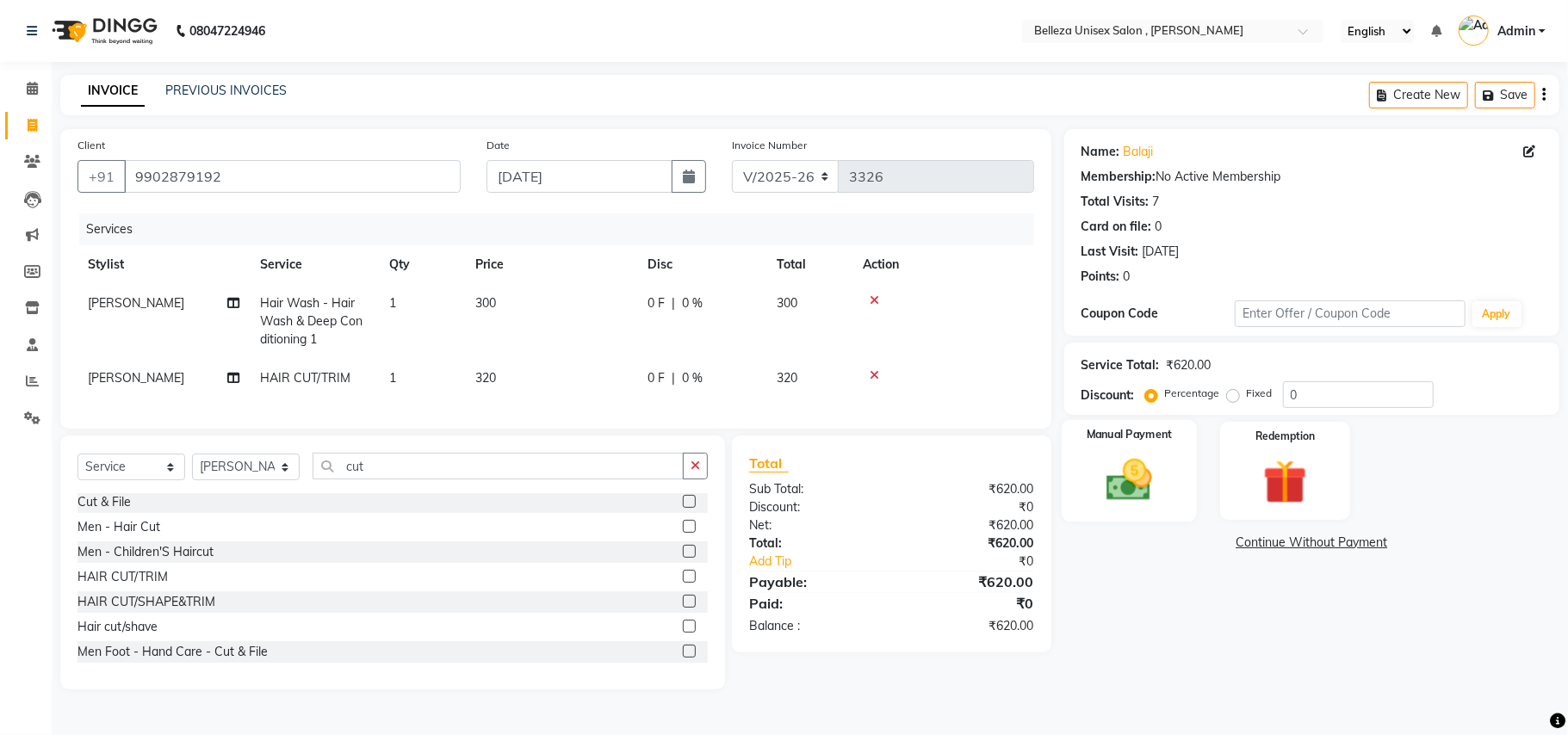
click at [1122, 449] on div "Manual Payment" at bounding box center [1129, 471] width 135 height 102
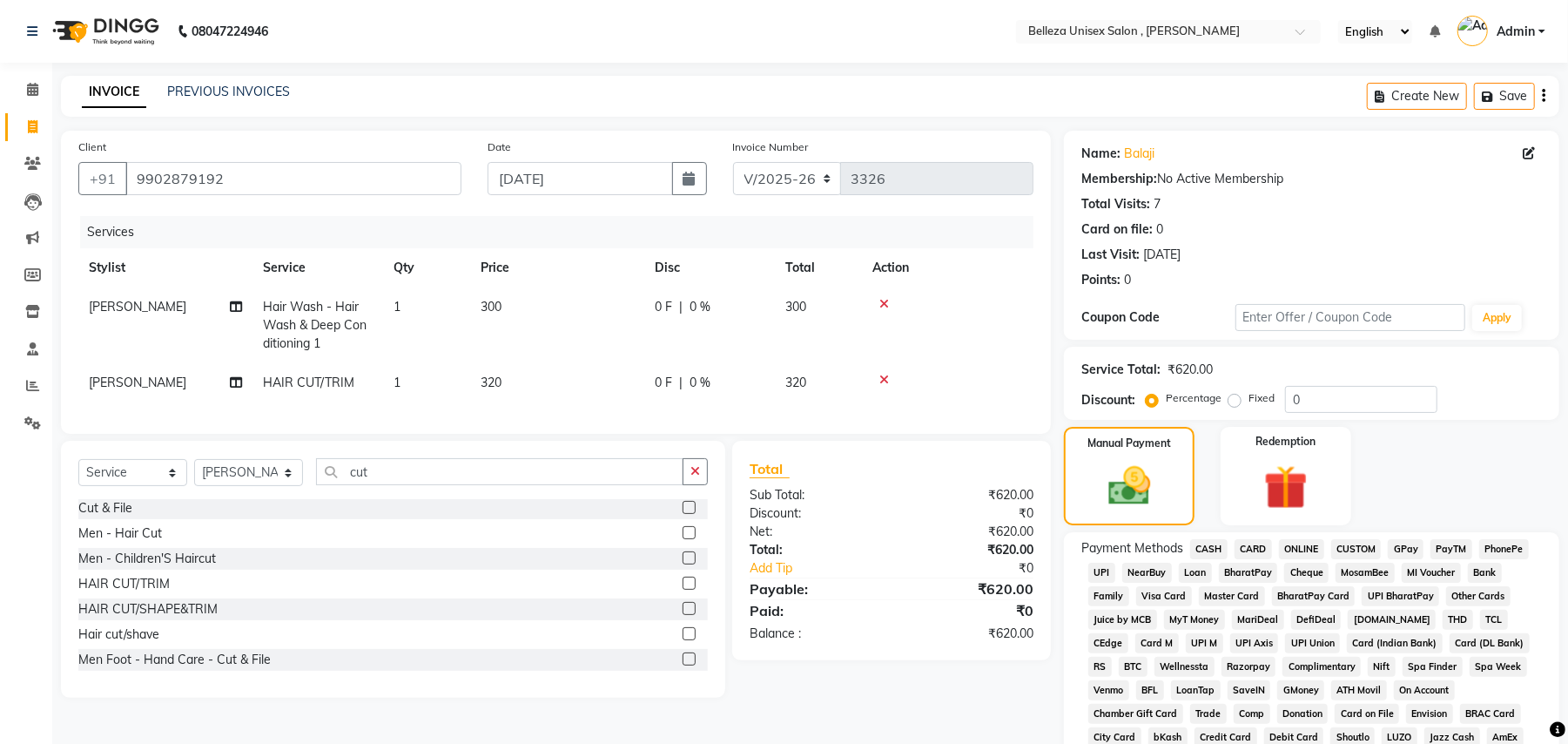
click at [1101, 569] on span "UPI" at bounding box center [1101, 572] width 27 height 20
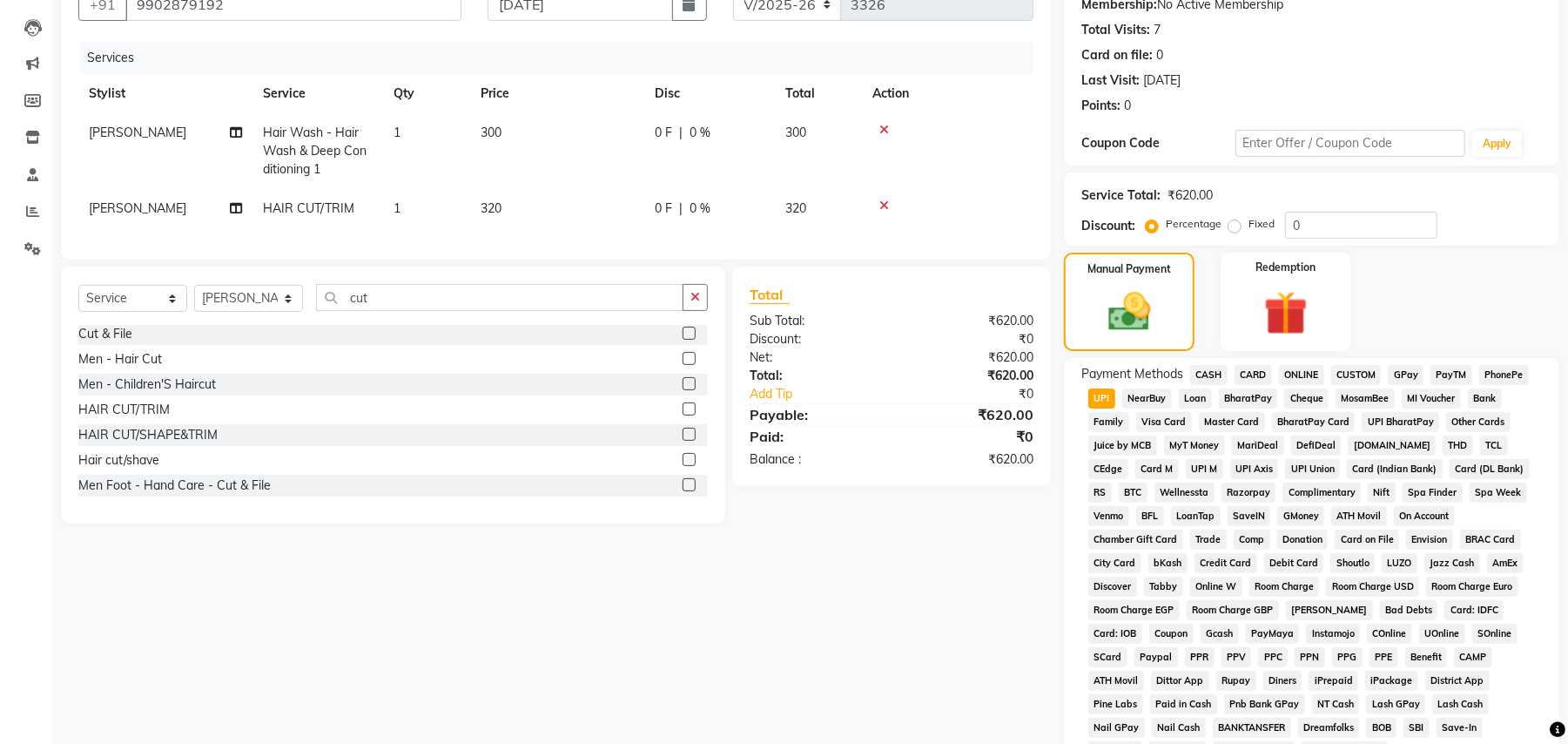
scroll to position [402, 0]
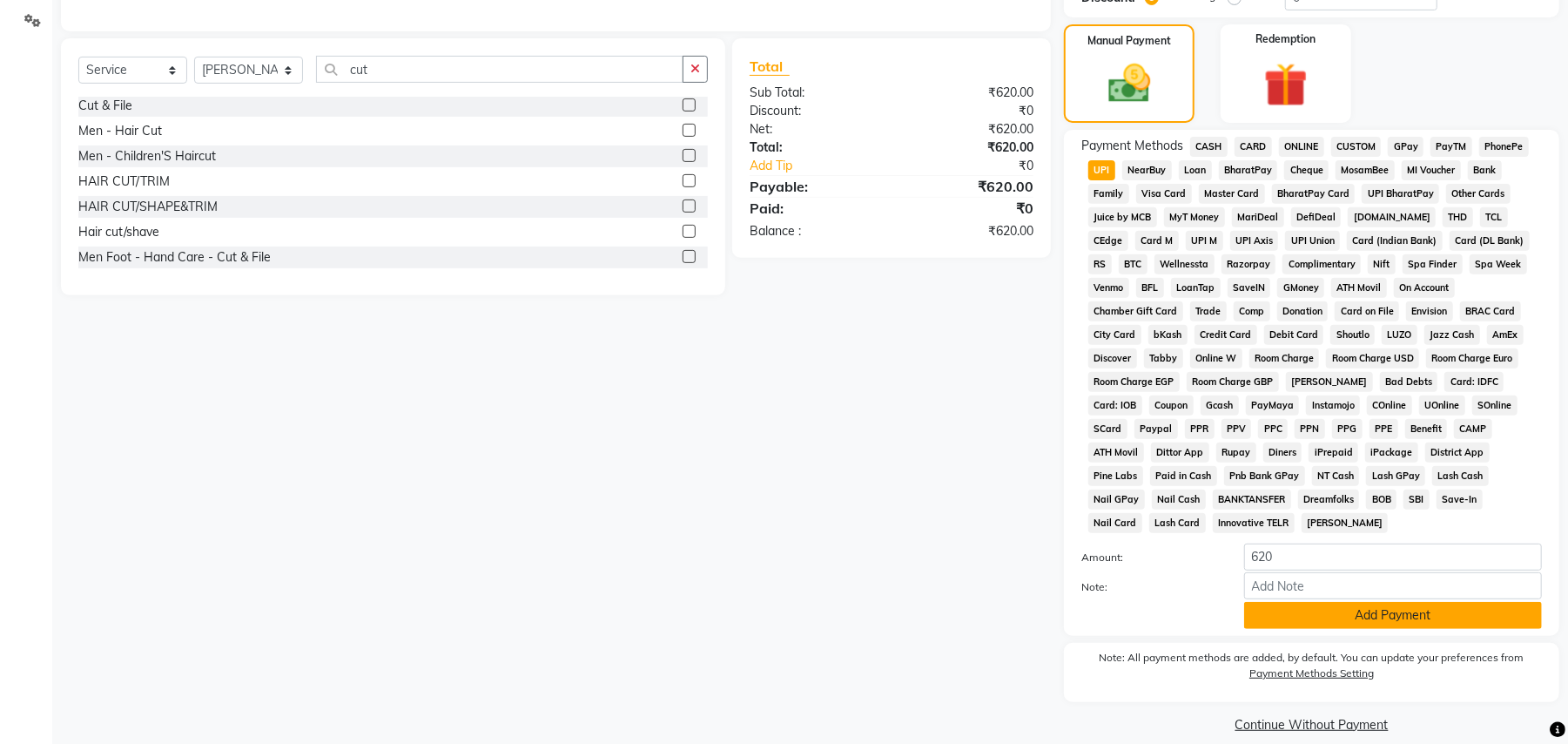
click at [1348, 602] on button "Add Payment" at bounding box center [1393, 616] width 297 height 27
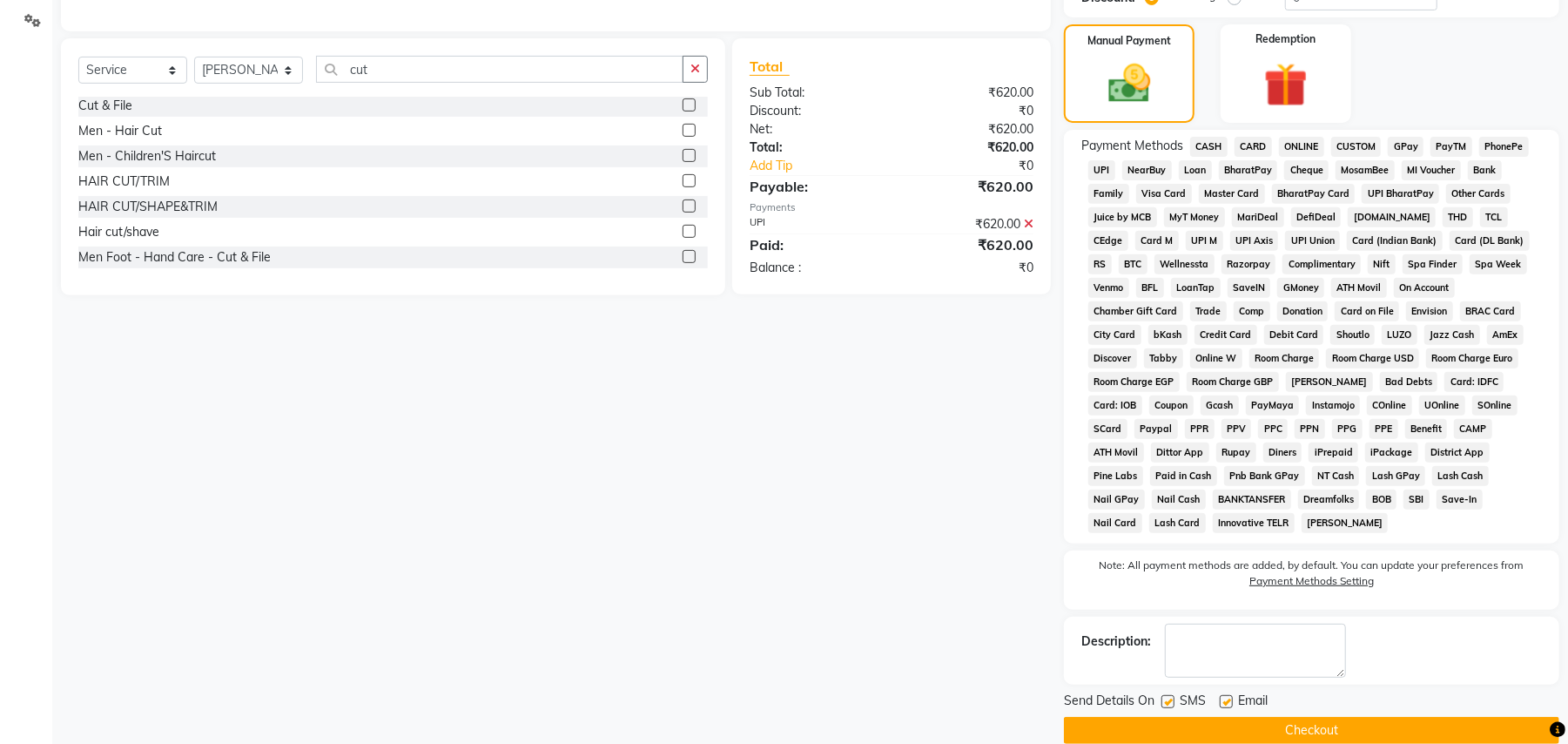
click at [1327, 717] on button "Checkout" at bounding box center [1312, 730] width 496 height 27
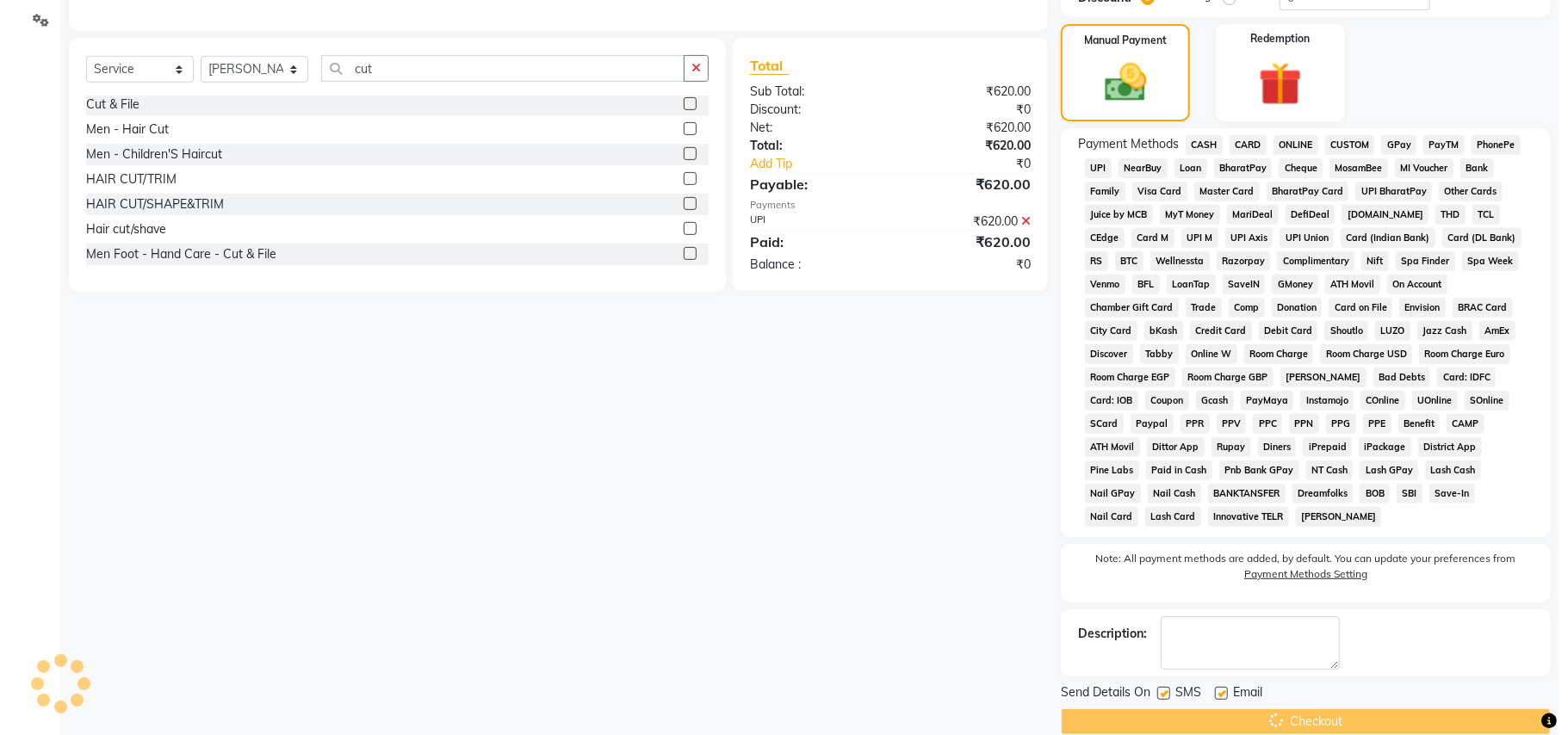
scroll to position [0, 0]
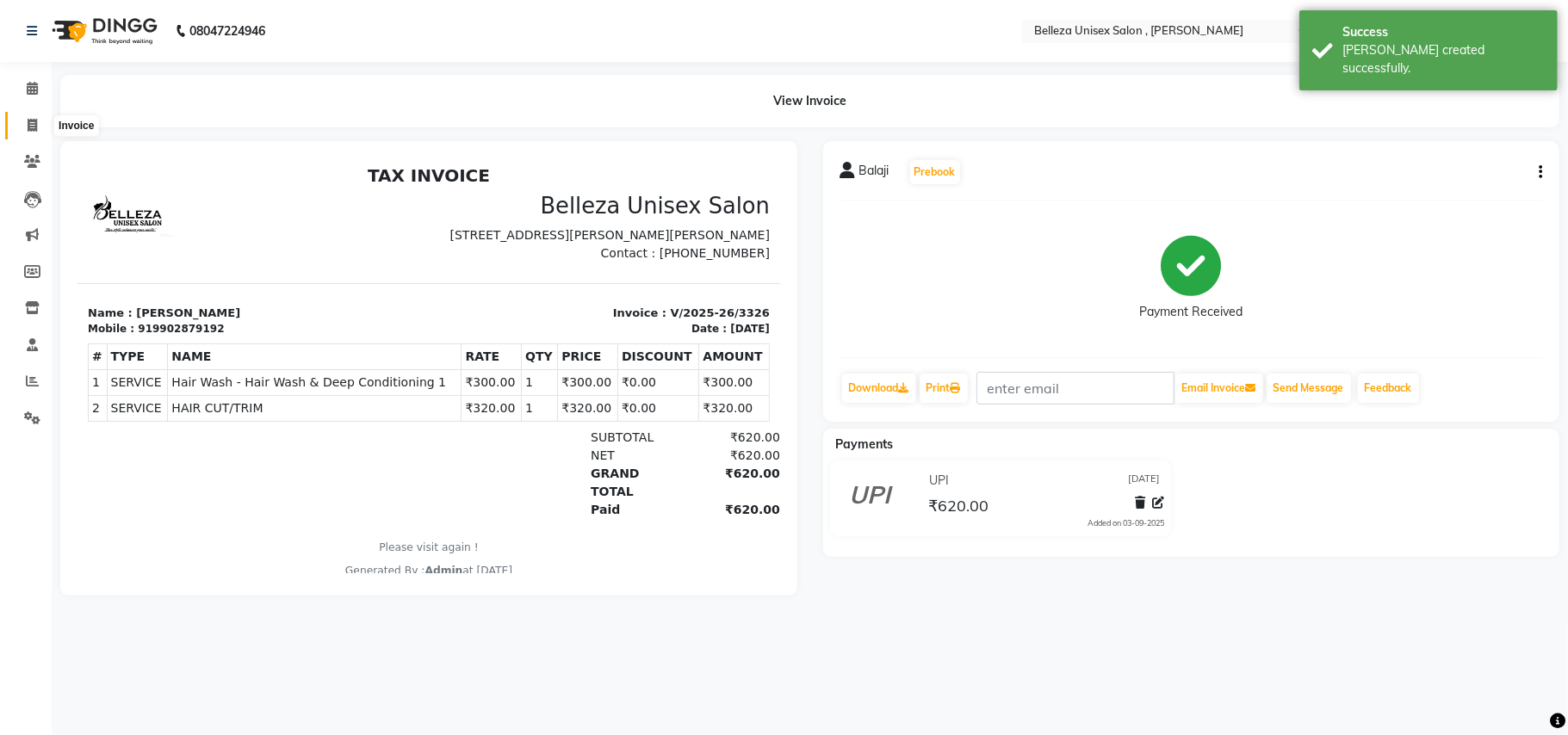
click at [25, 117] on span at bounding box center [32, 126] width 30 height 20
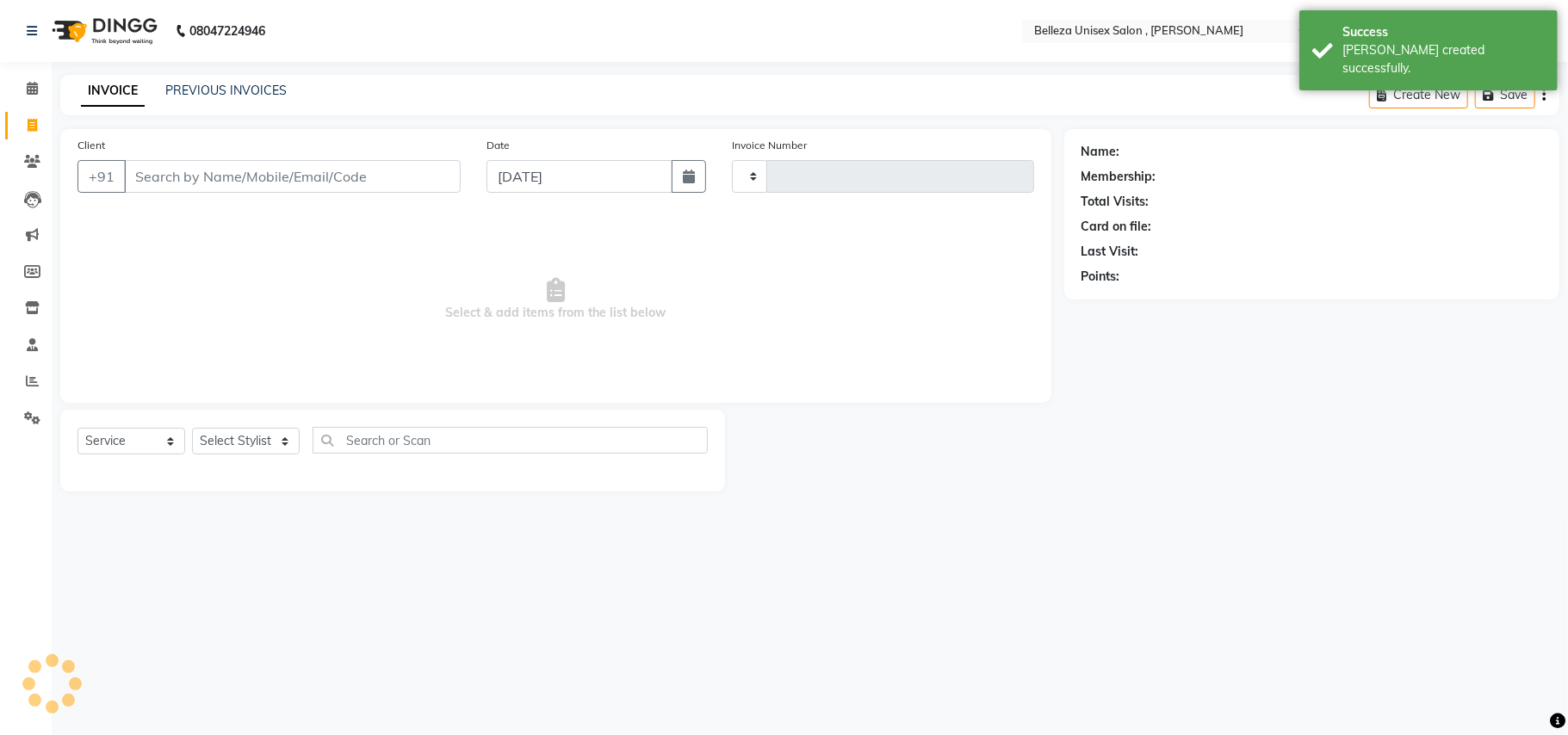
select select "product"
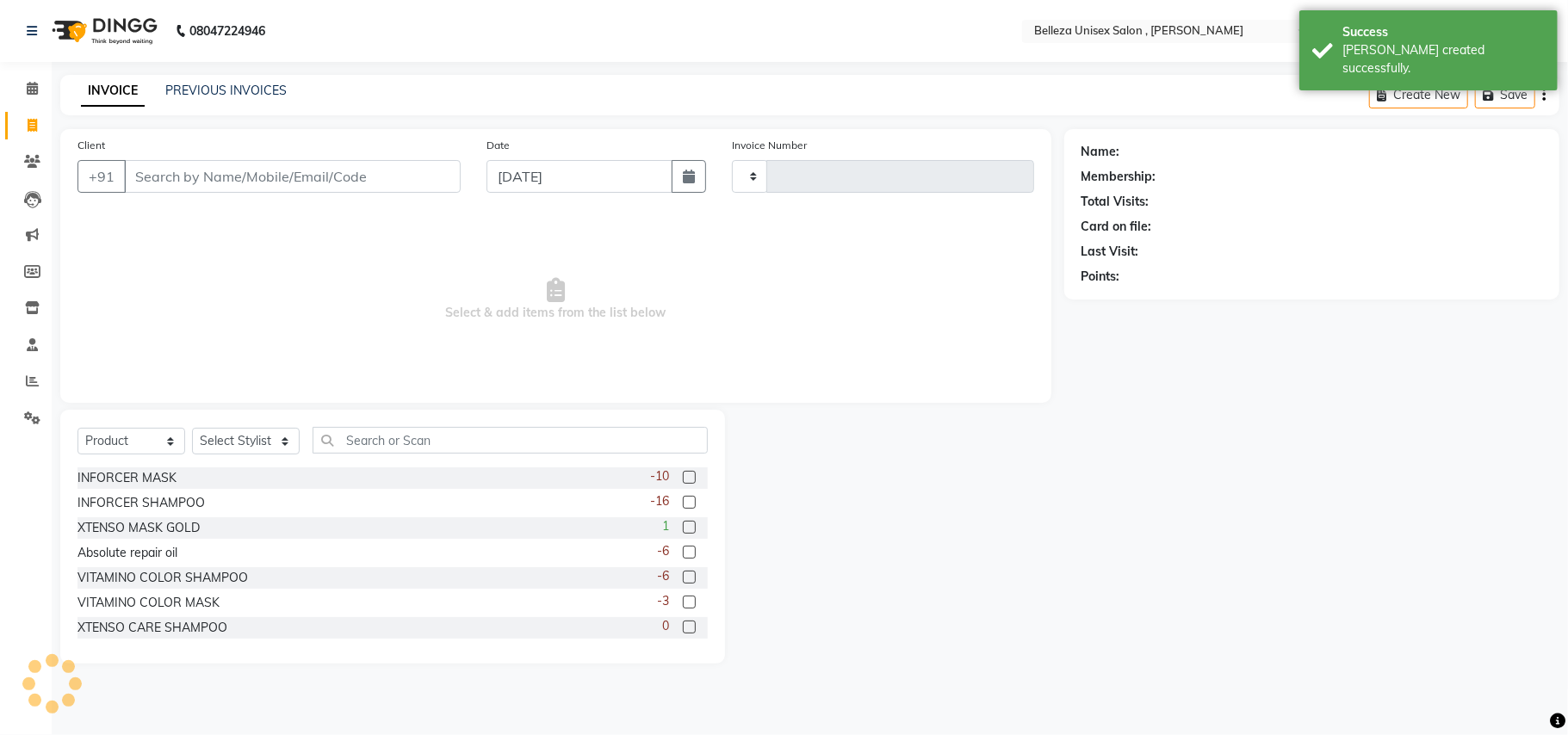
type input "3327"
select select "4047"
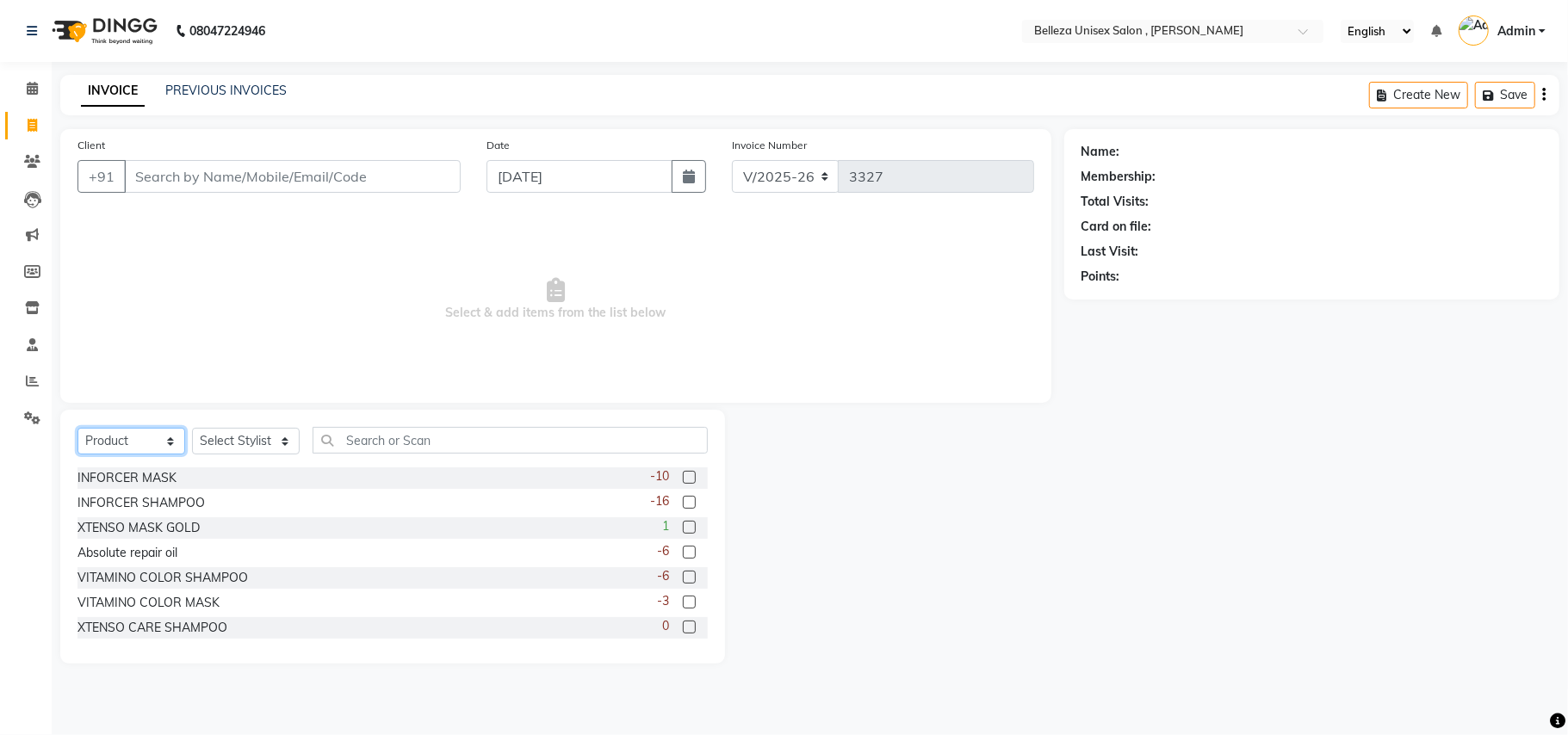
click at [142, 442] on select "Select Service Product Membership Package Voucher Prepaid Gift Card" at bounding box center [131, 441] width 108 height 26
select select "service"
click at [78, 428] on select "Select Service Product Membership Package Voucher Prepaid Gift Card" at bounding box center [131, 441] width 108 height 26
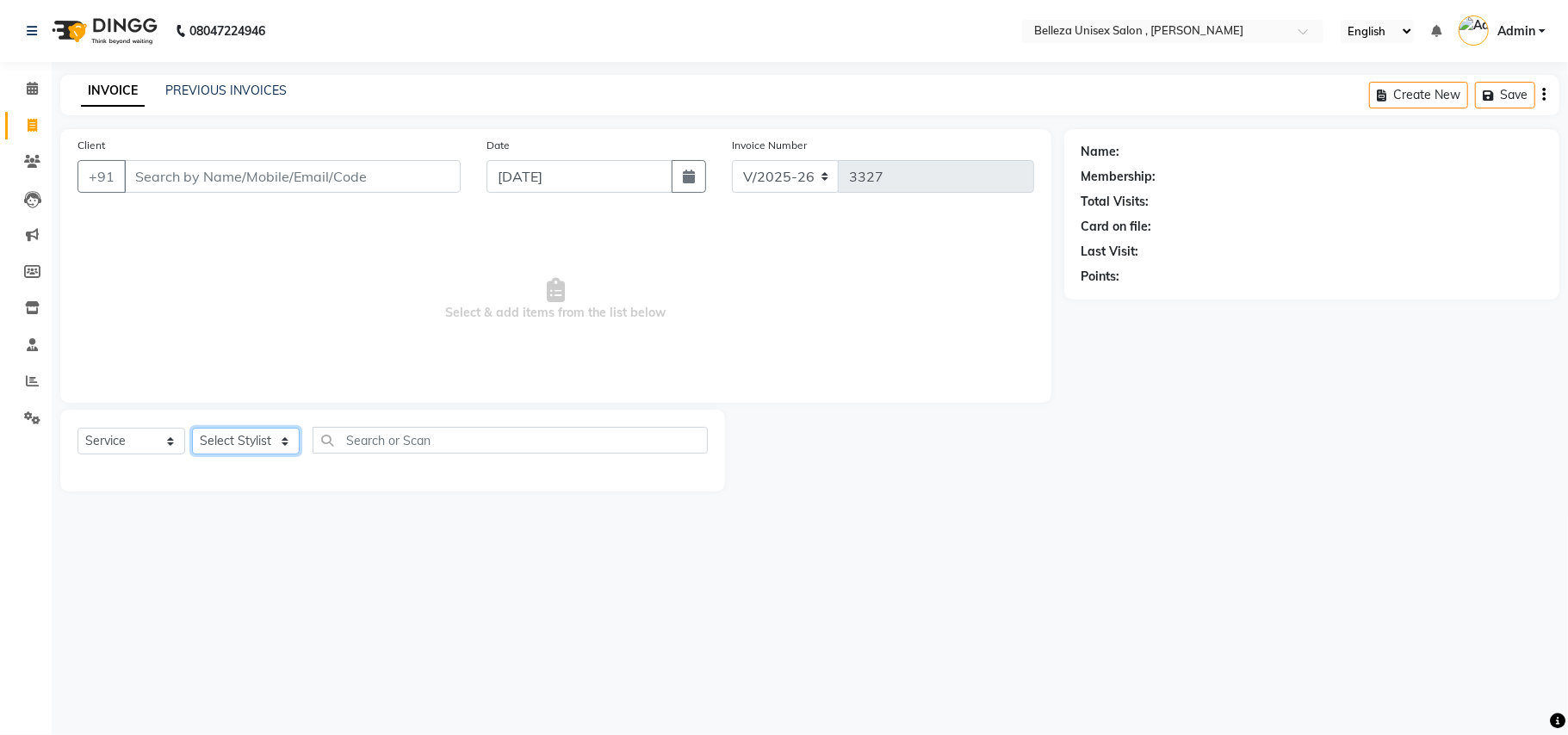
click at [283, 448] on select "Select Stylist [PERSON_NAME] Barsa Boss [PERSON_NAME] [PERSON_NAME] [PERSON_NAM…" at bounding box center [245, 441] width 108 height 26
click at [241, 174] on input "Client" at bounding box center [292, 176] width 337 height 32
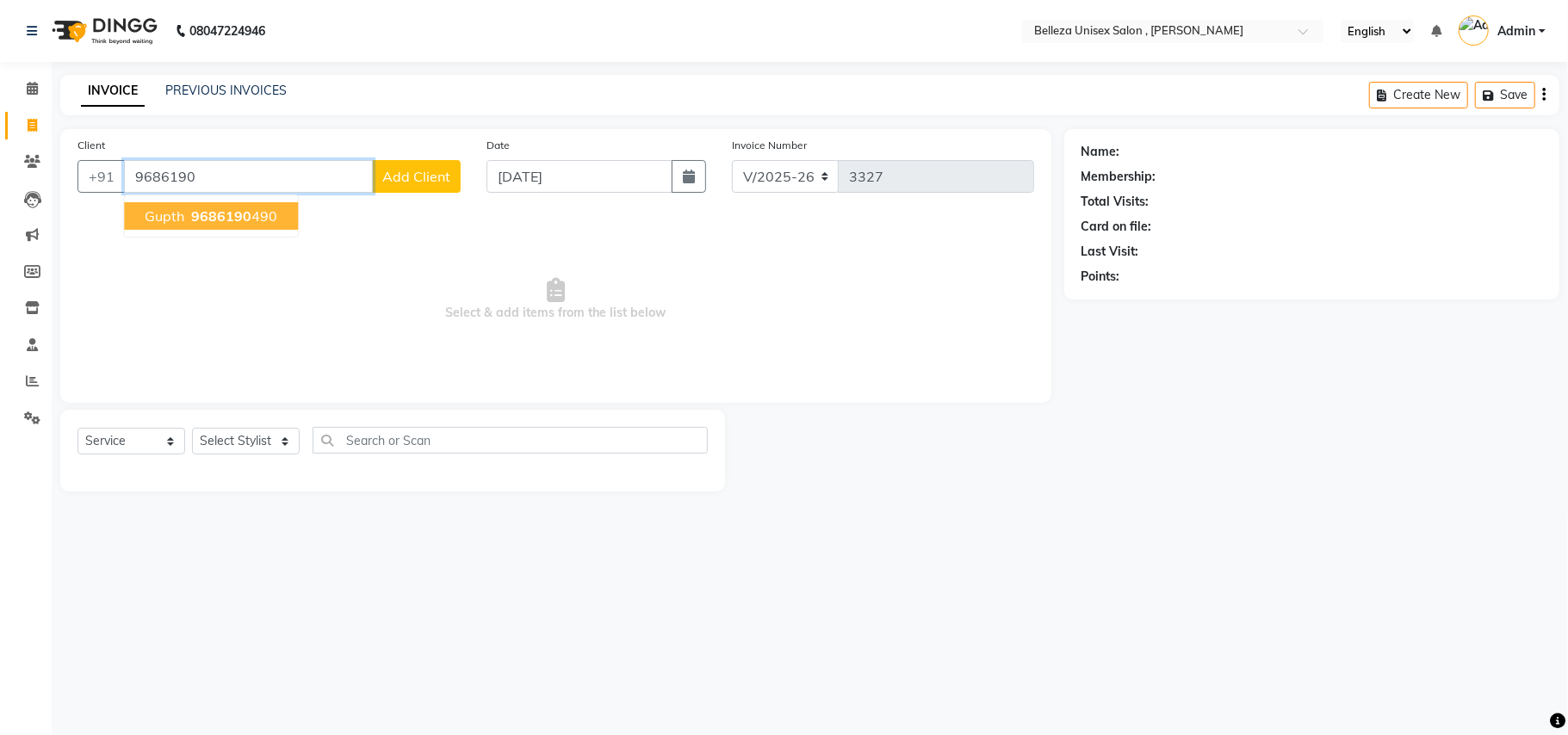
click at [189, 222] on ngb-highlight "9686190 490" at bounding box center [232, 216] width 89 height 18
type input "9686190490"
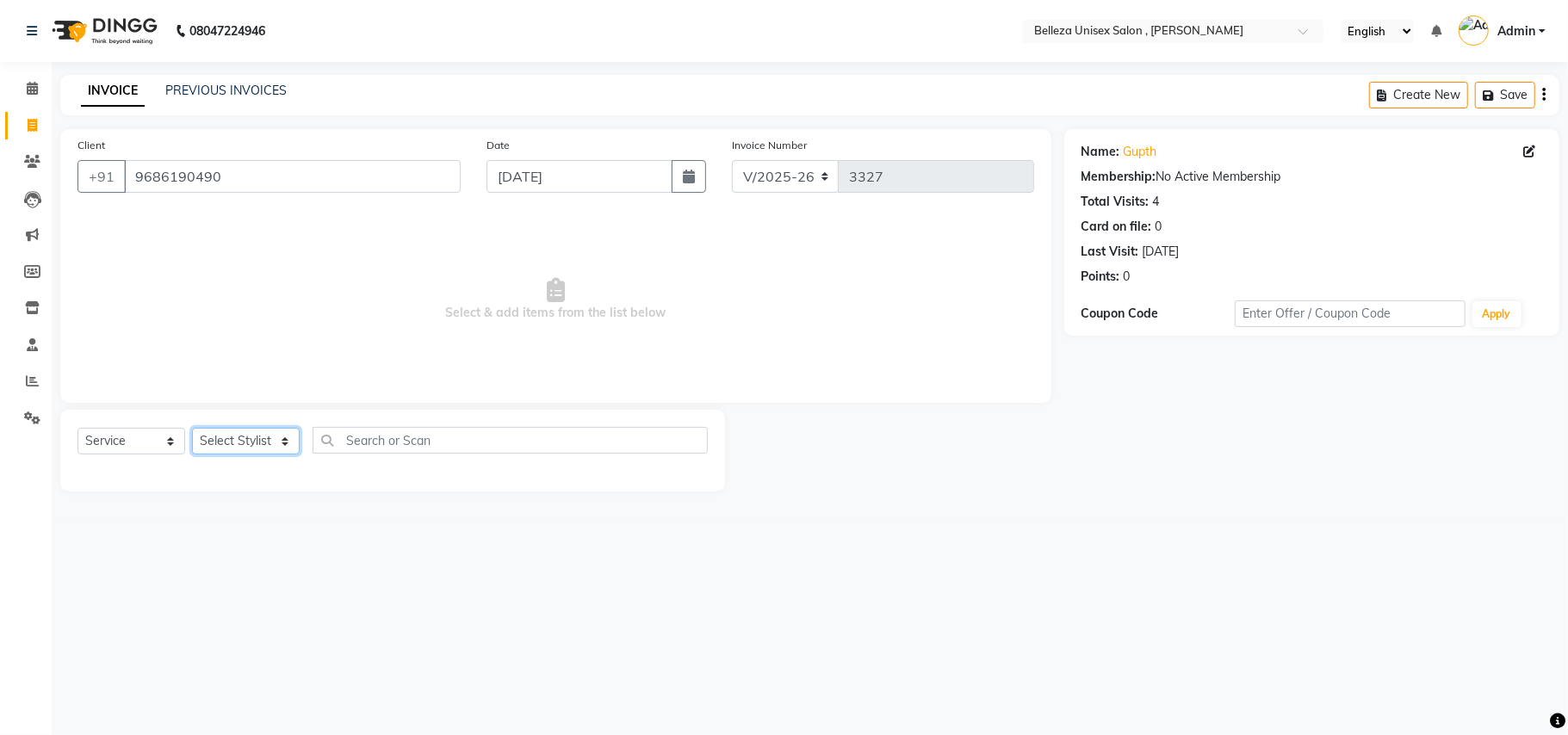
click at [233, 444] on select "Select Stylist [PERSON_NAME] Barsa Boss [PERSON_NAME] [PERSON_NAME] [PERSON_NAM…" at bounding box center [245, 441] width 108 height 26
select select "52542"
click at [192, 428] on select "Select Stylist [PERSON_NAME] Barsa Boss [PERSON_NAME] [PERSON_NAME] [PERSON_NAM…" at bounding box center [245, 441] width 108 height 26
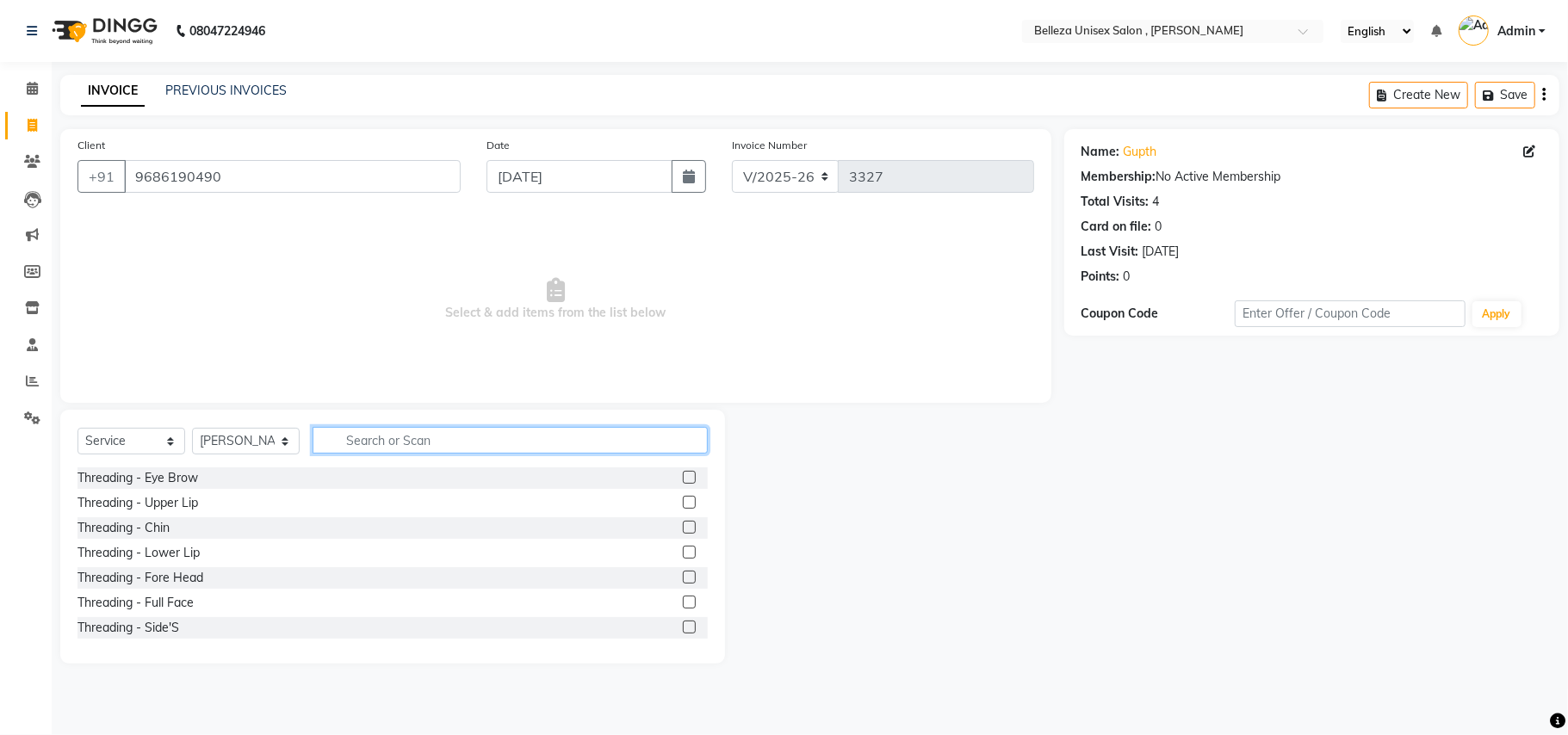
click at [360, 430] on input "text" at bounding box center [510, 440] width 395 height 26
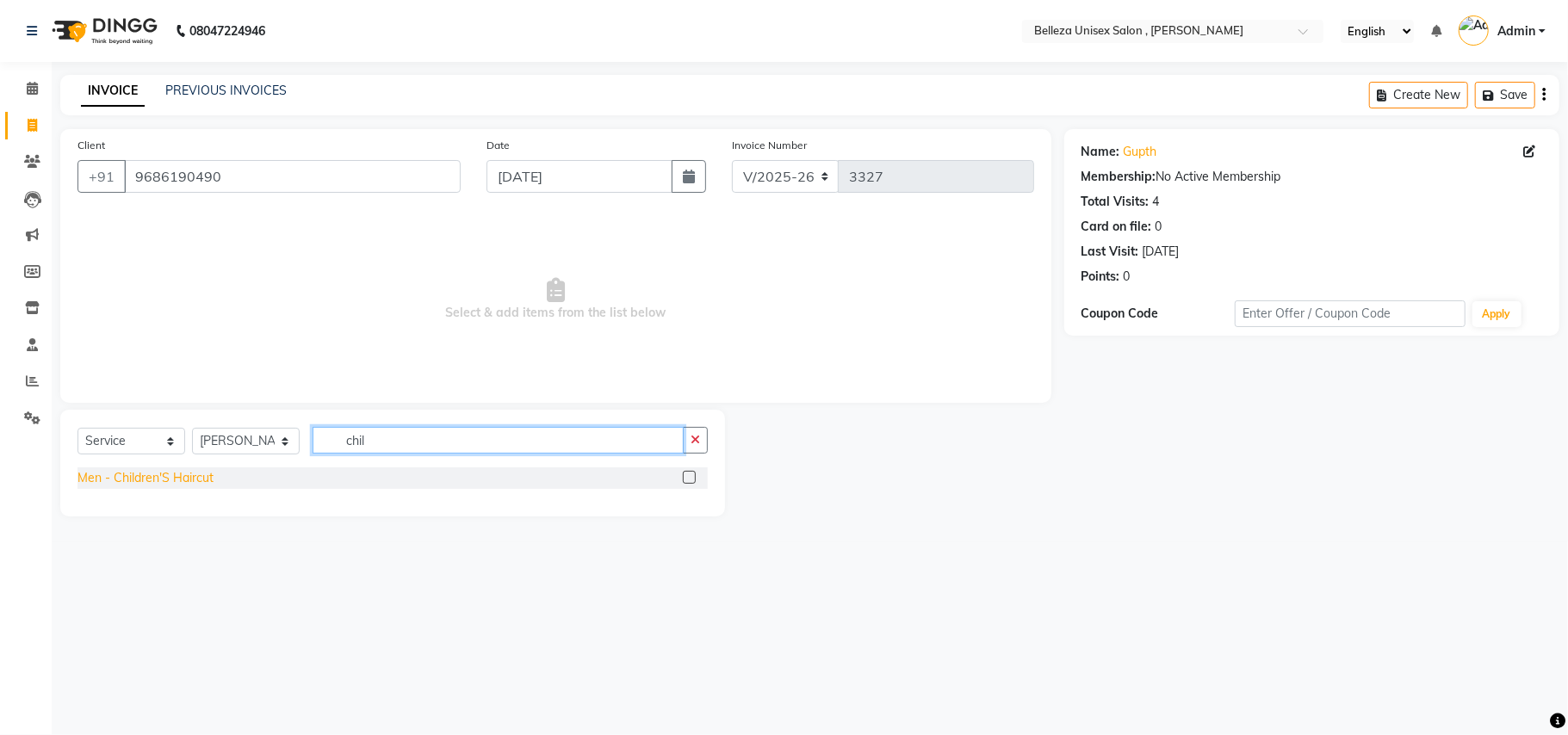
type input "chil"
click at [123, 482] on div "Men - Children'S Haircut" at bounding box center [145, 478] width 136 height 18
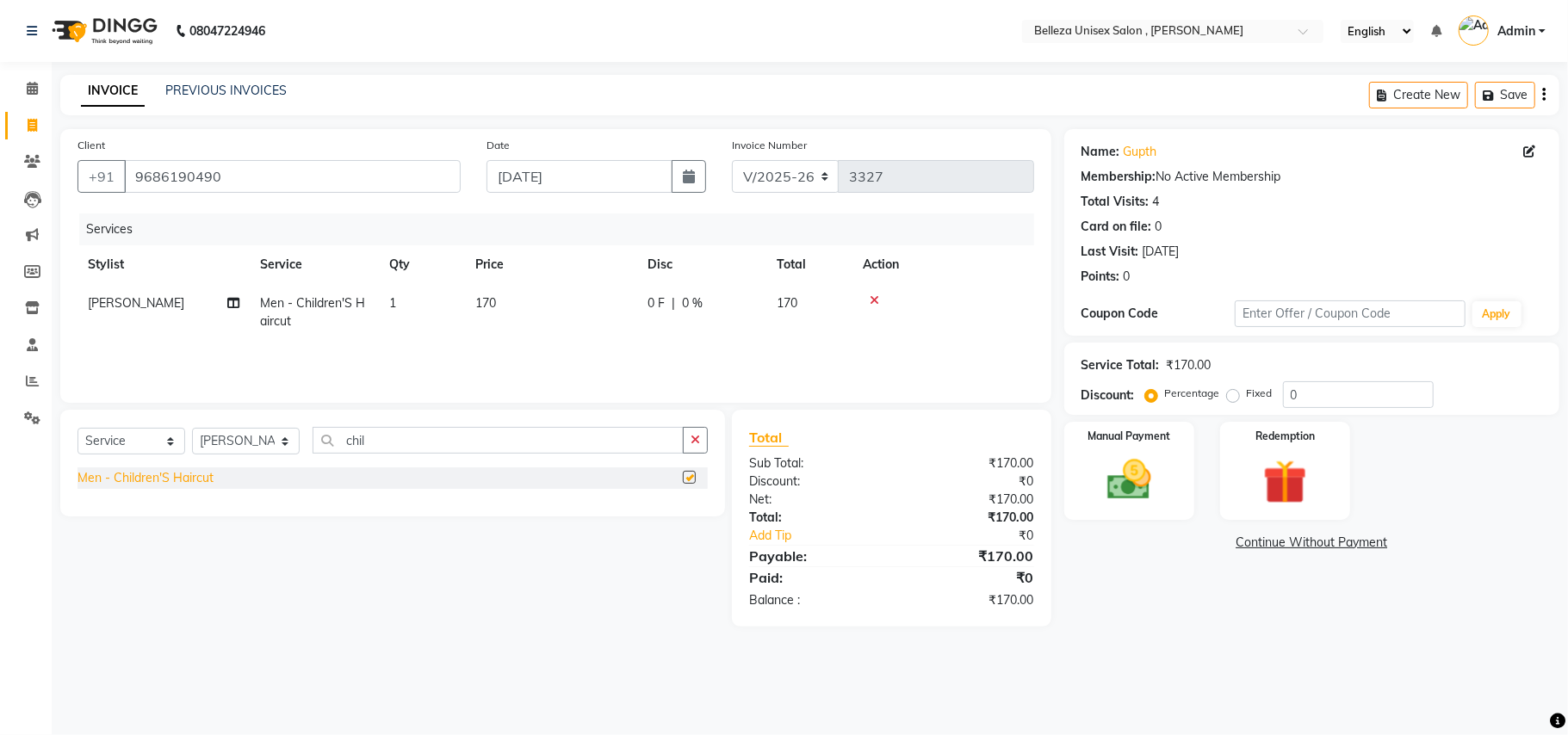
checkbox input "false"
click at [1099, 453] on img at bounding box center [1129, 480] width 75 height 53
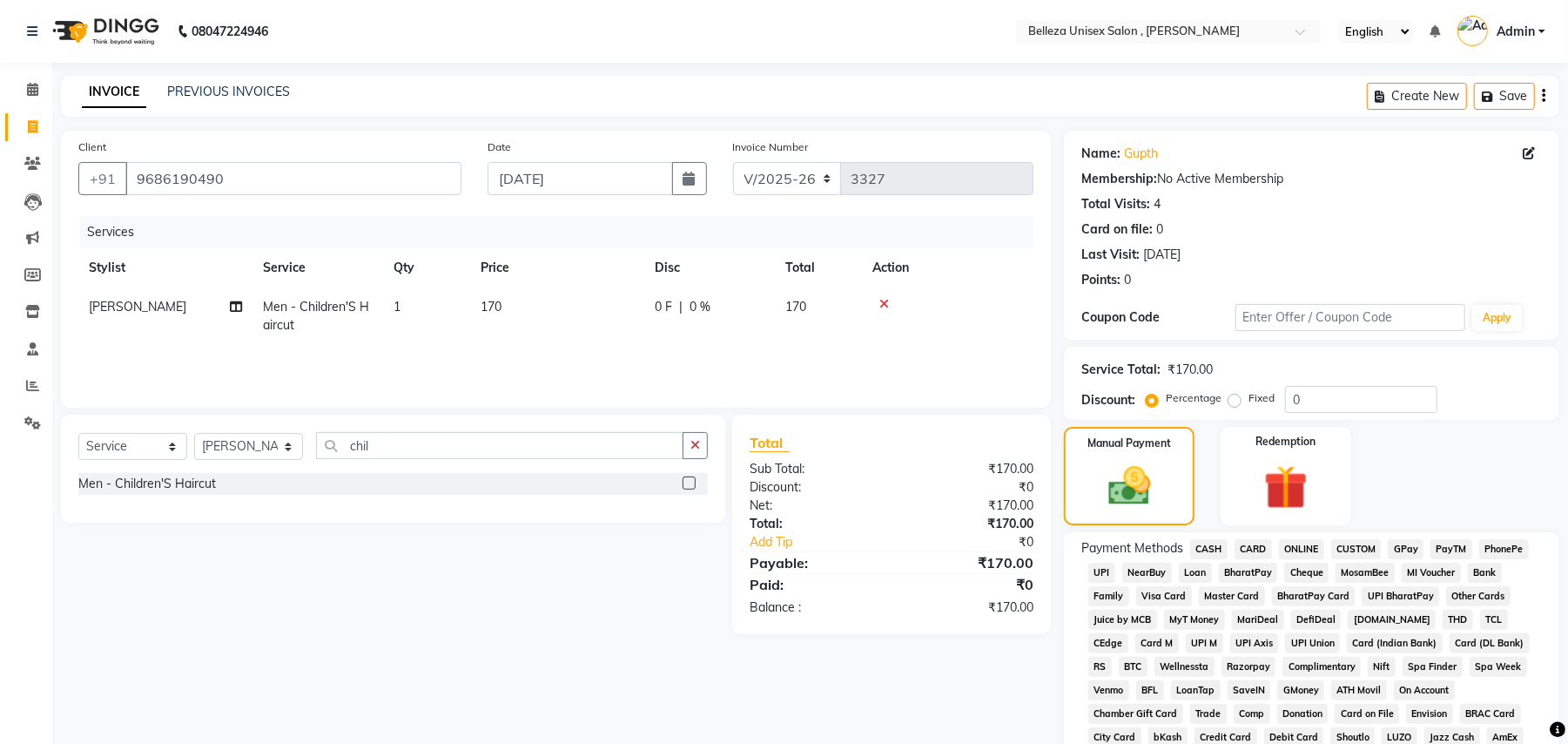
click at [1105, 568] on span "UPI" at bounding box center [1101, 572] width 27 height 20
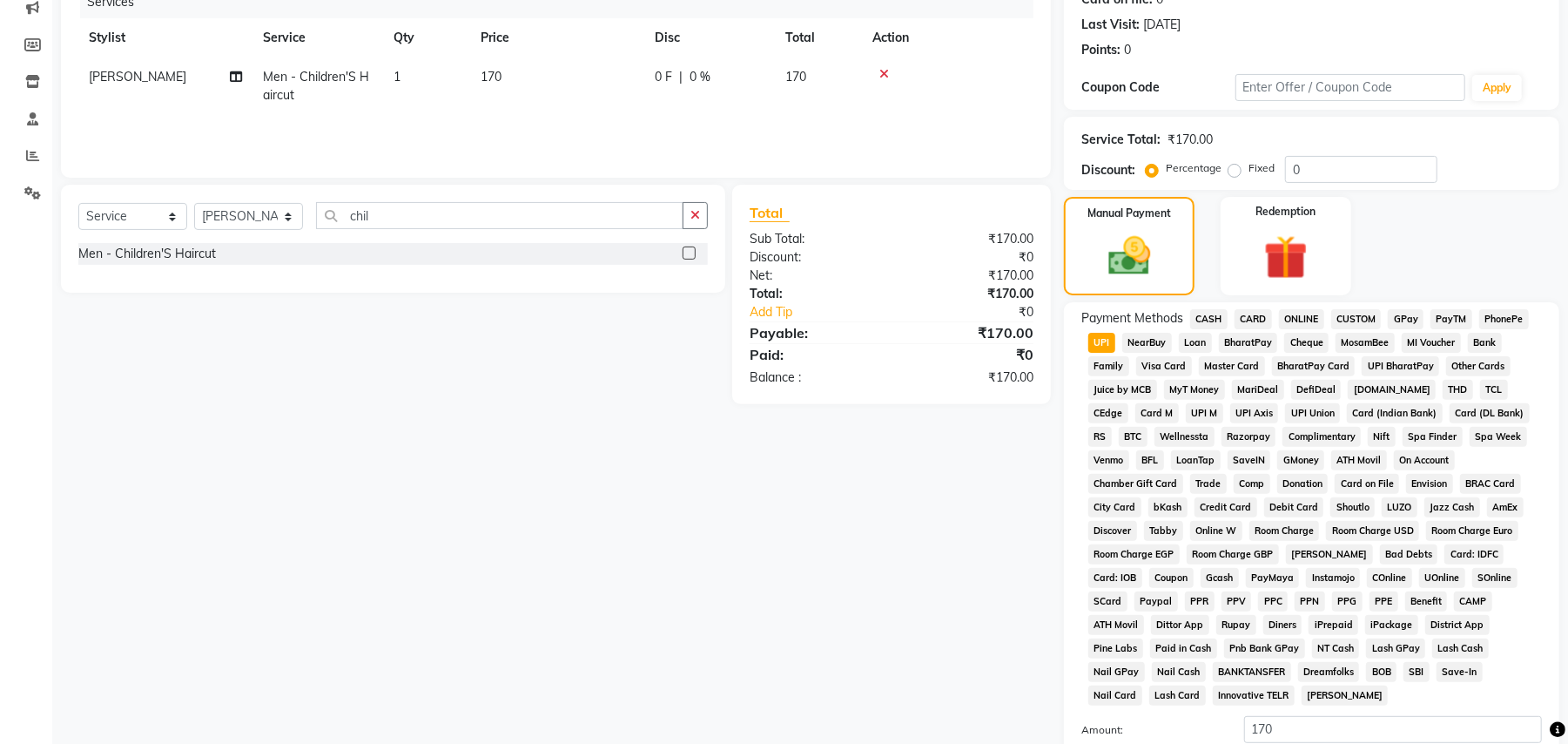
scroll to position [402, 0]
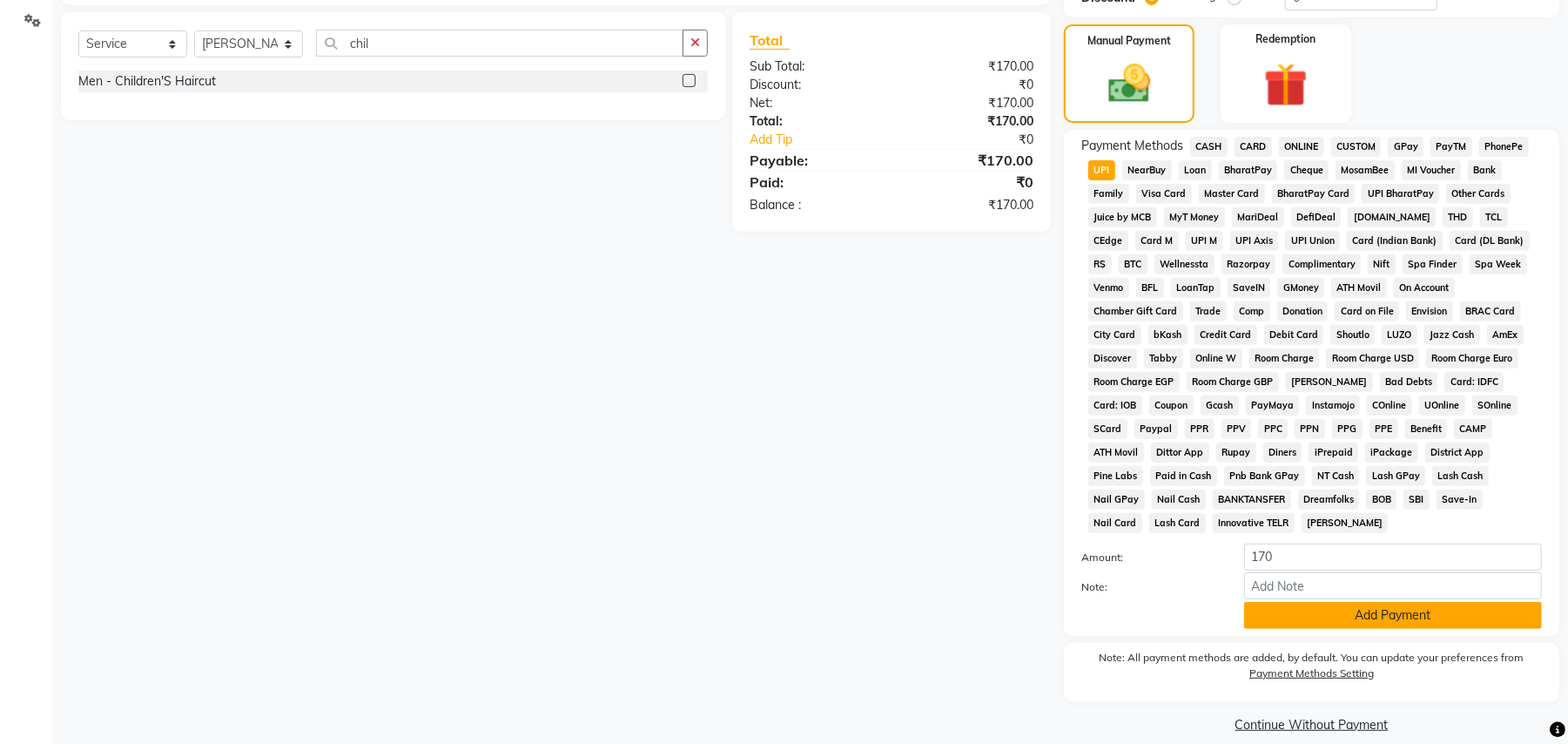
click at [1315, 602] on button "Add Payment" at bounding box center [1393, 616] width 297 height 27
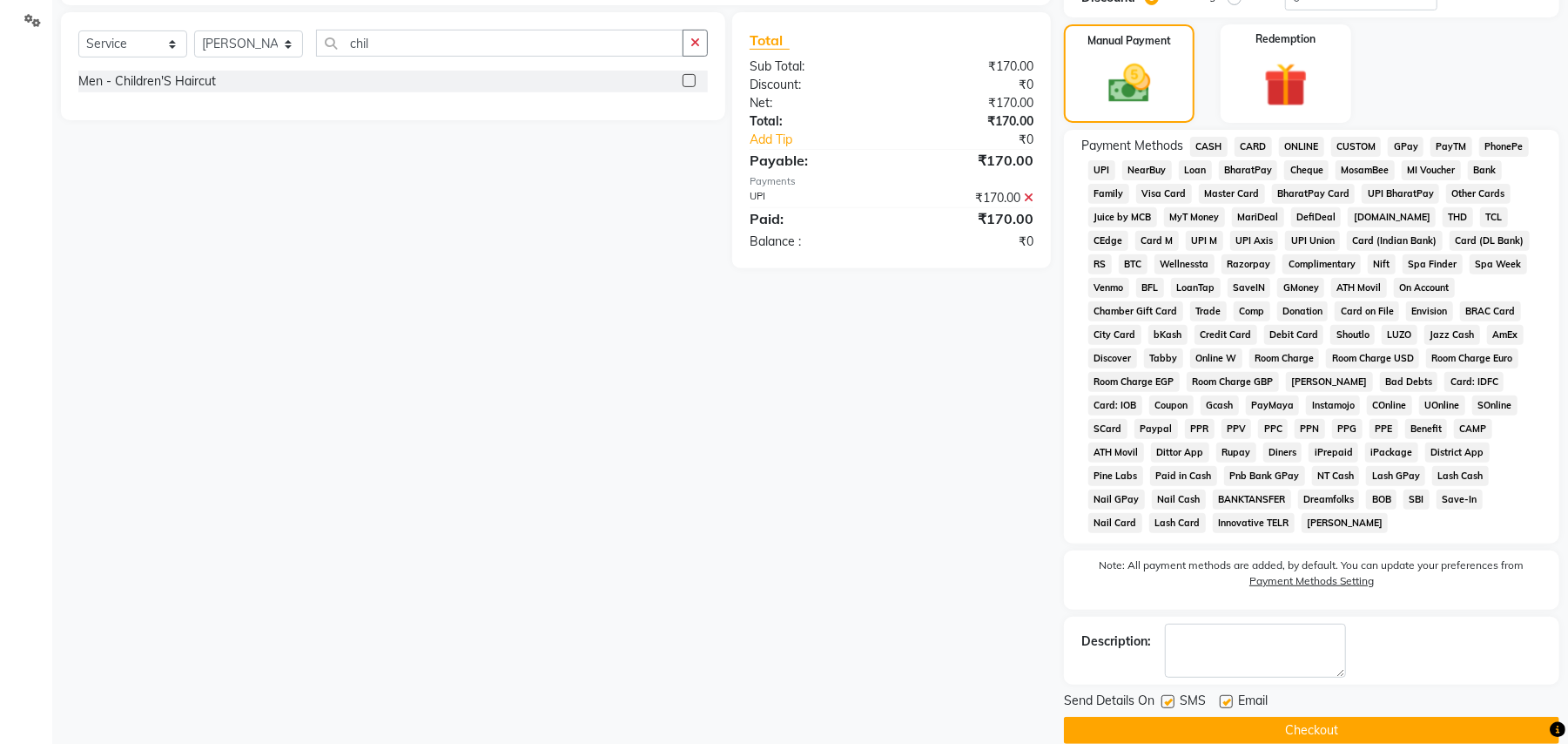
click at [1286, 717] on button "Checkout" at bounding box center [1312, 730] width 496 height 27
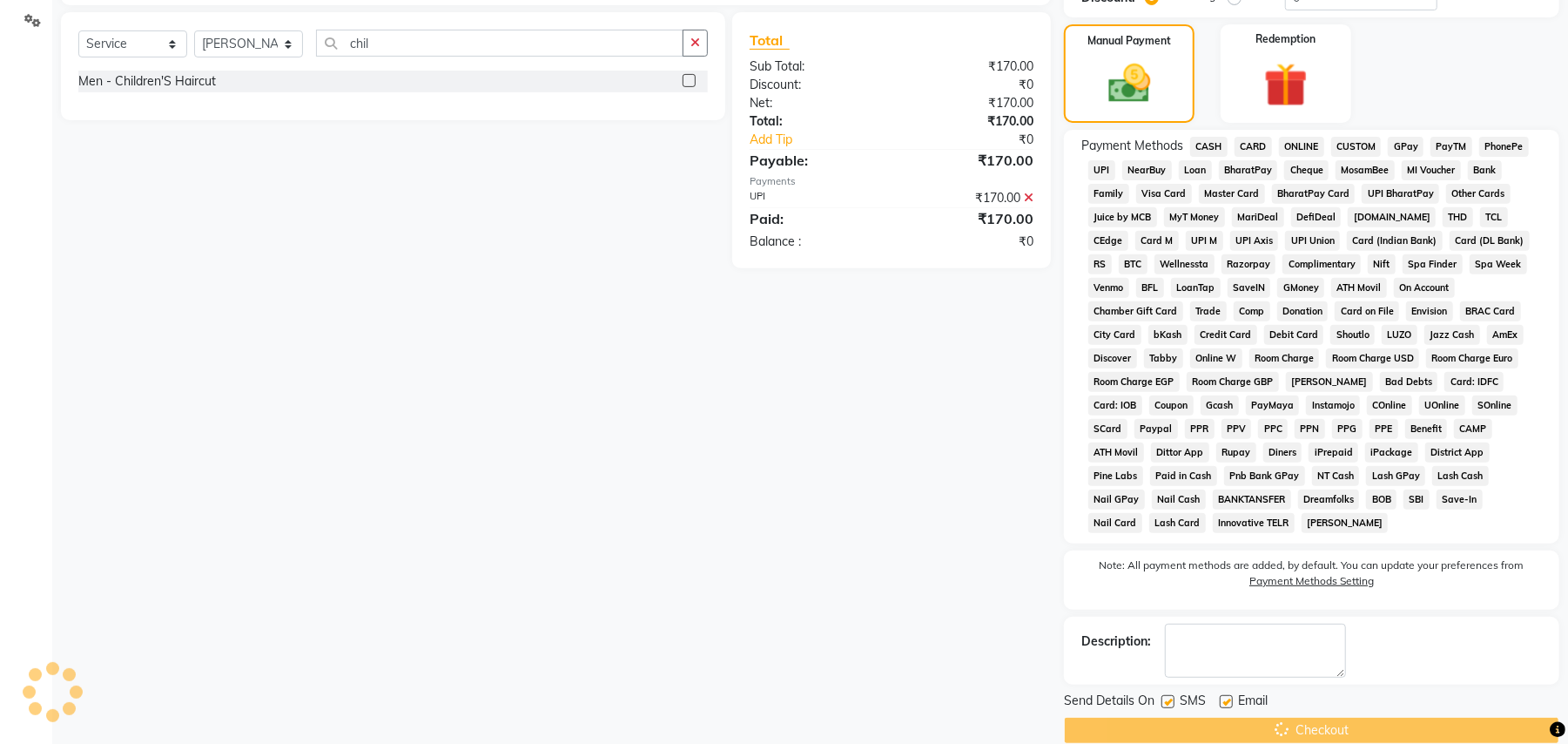
scroll to position [211, 0]
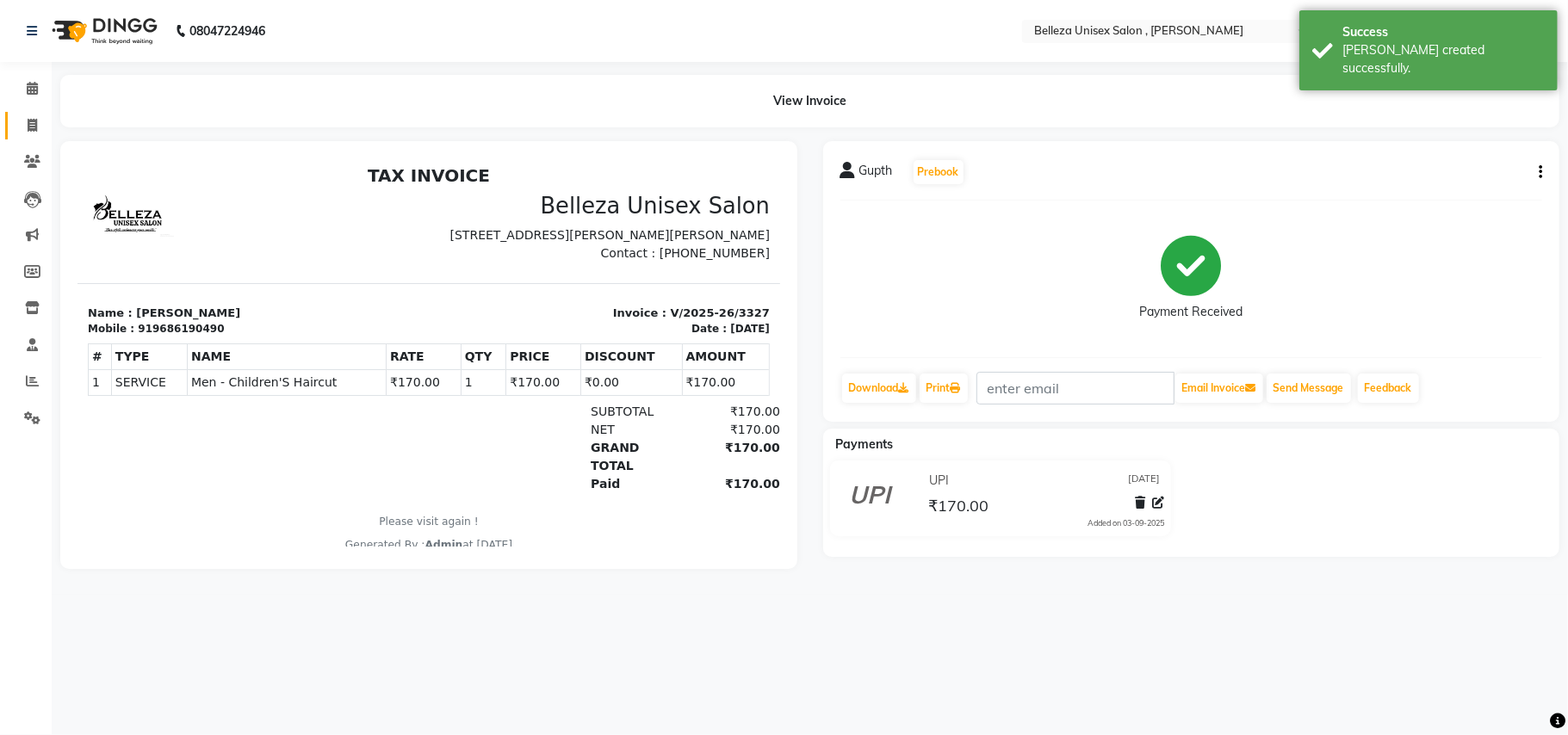
click at [25, 118] on span at bounding box center [32, 126] width 30 height 20
select select "service"
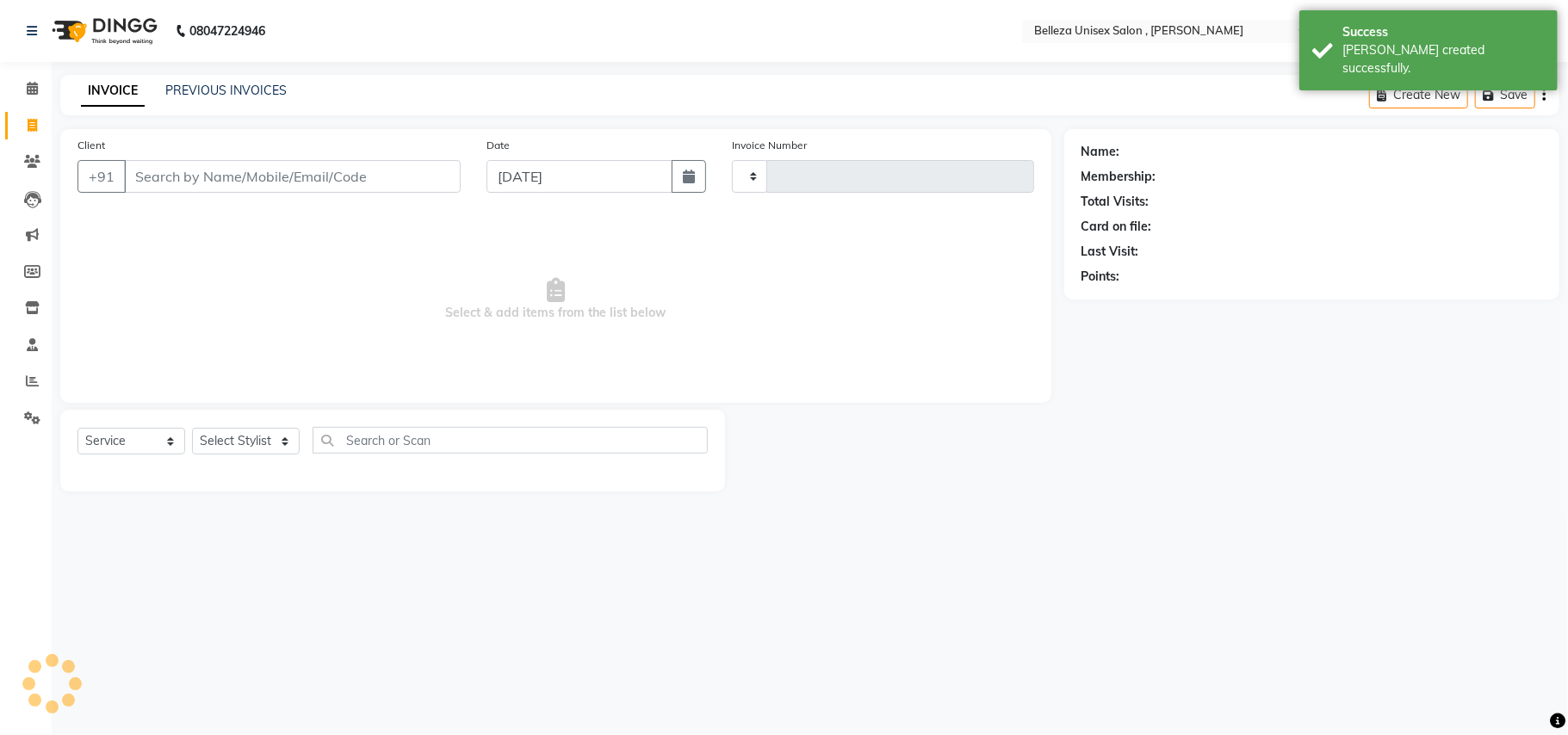
type input "3328"
select select "4047"
select select "product"
